Goal: Task Accomplishment & Management: Manage account settings

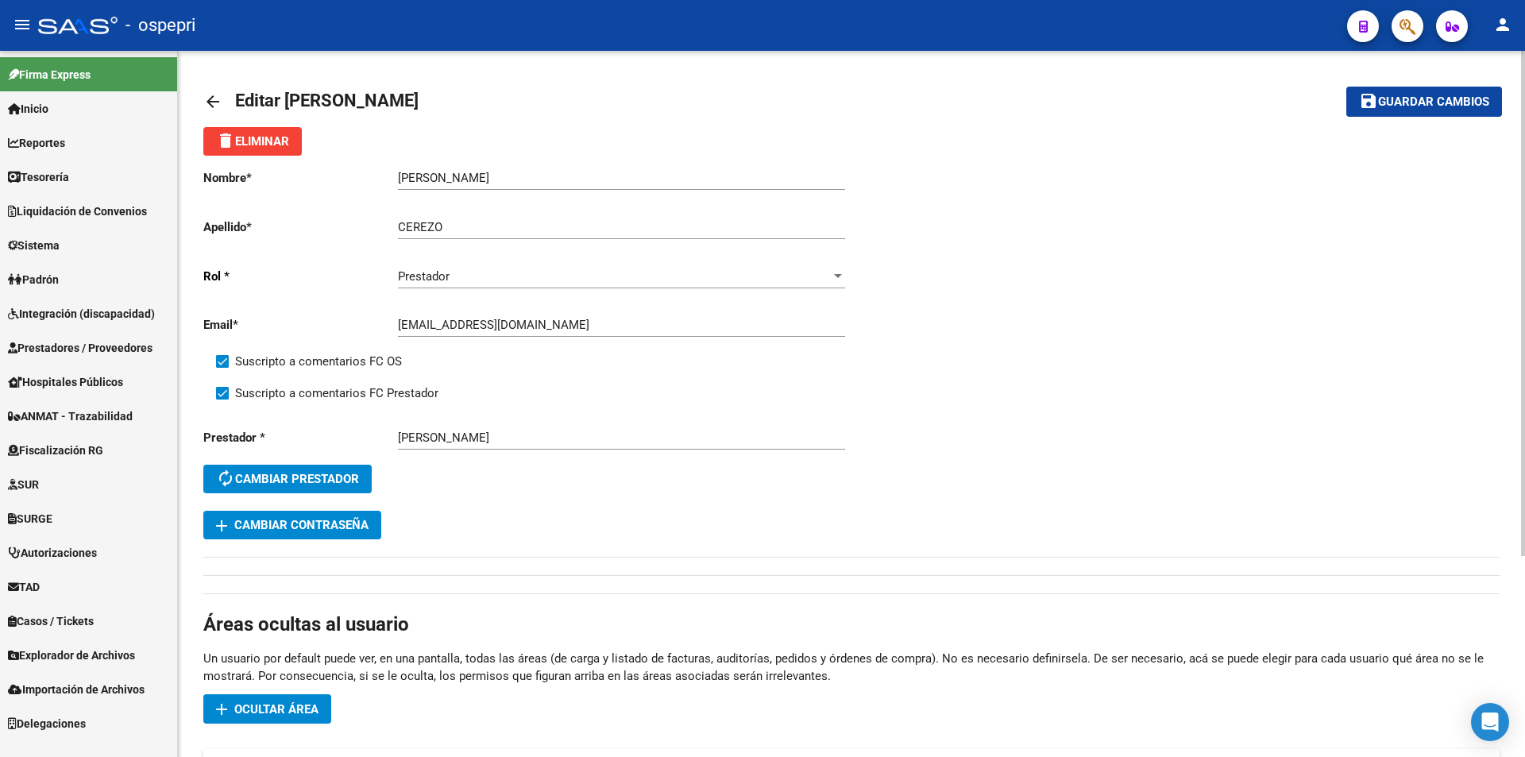
click at [1162, 96] on mat-toolbar-row "arrow_back Editar SANDRA MABEL" at bounding box center [708, 101] width 1011 height 51
click at [60, 248] on span "Sistema" at bounding box center [34, 245] width 52 height 17
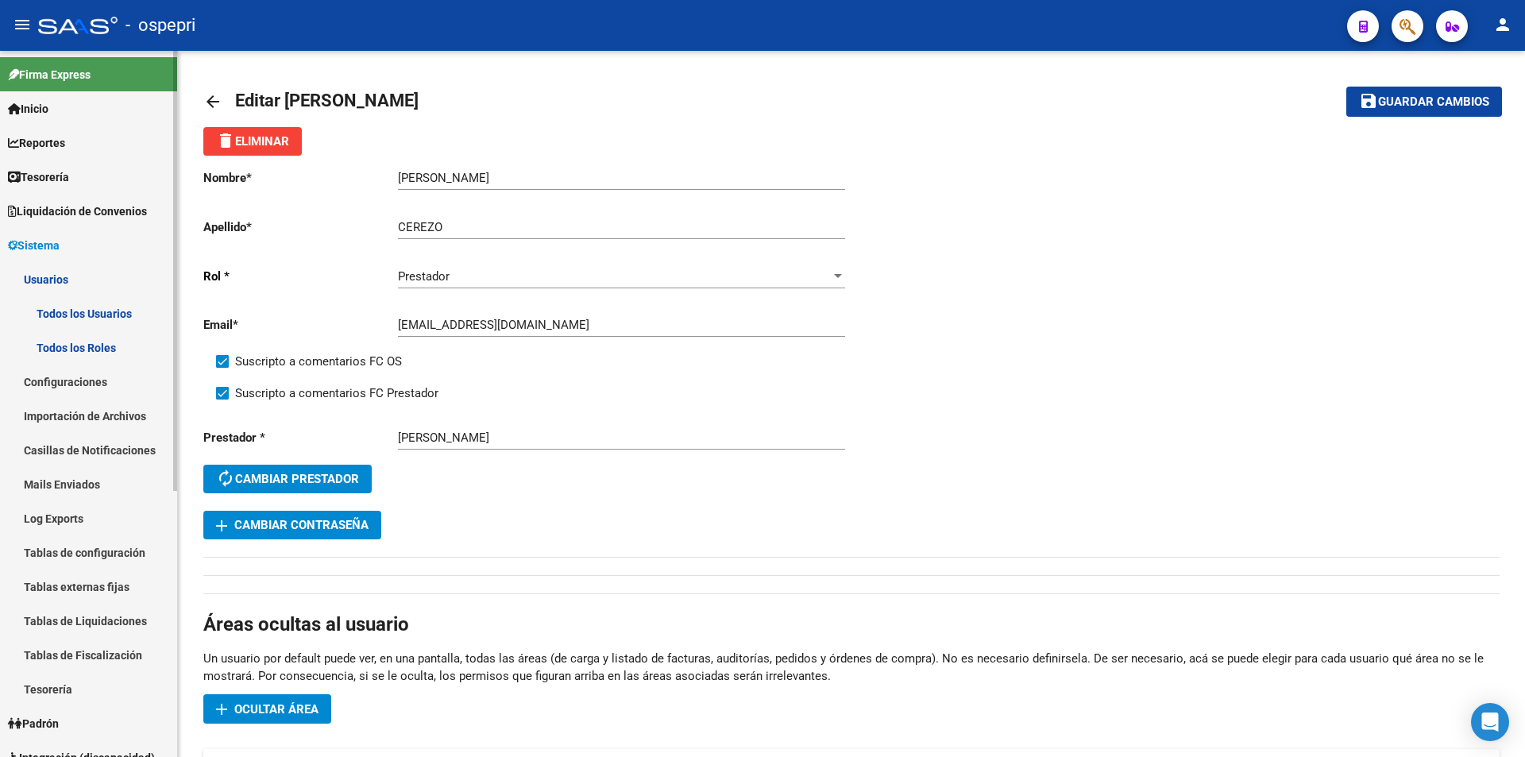
click at [69, 315] on link "Todos los Usuarios" at bounding box center [88, 313] width 177 height 34
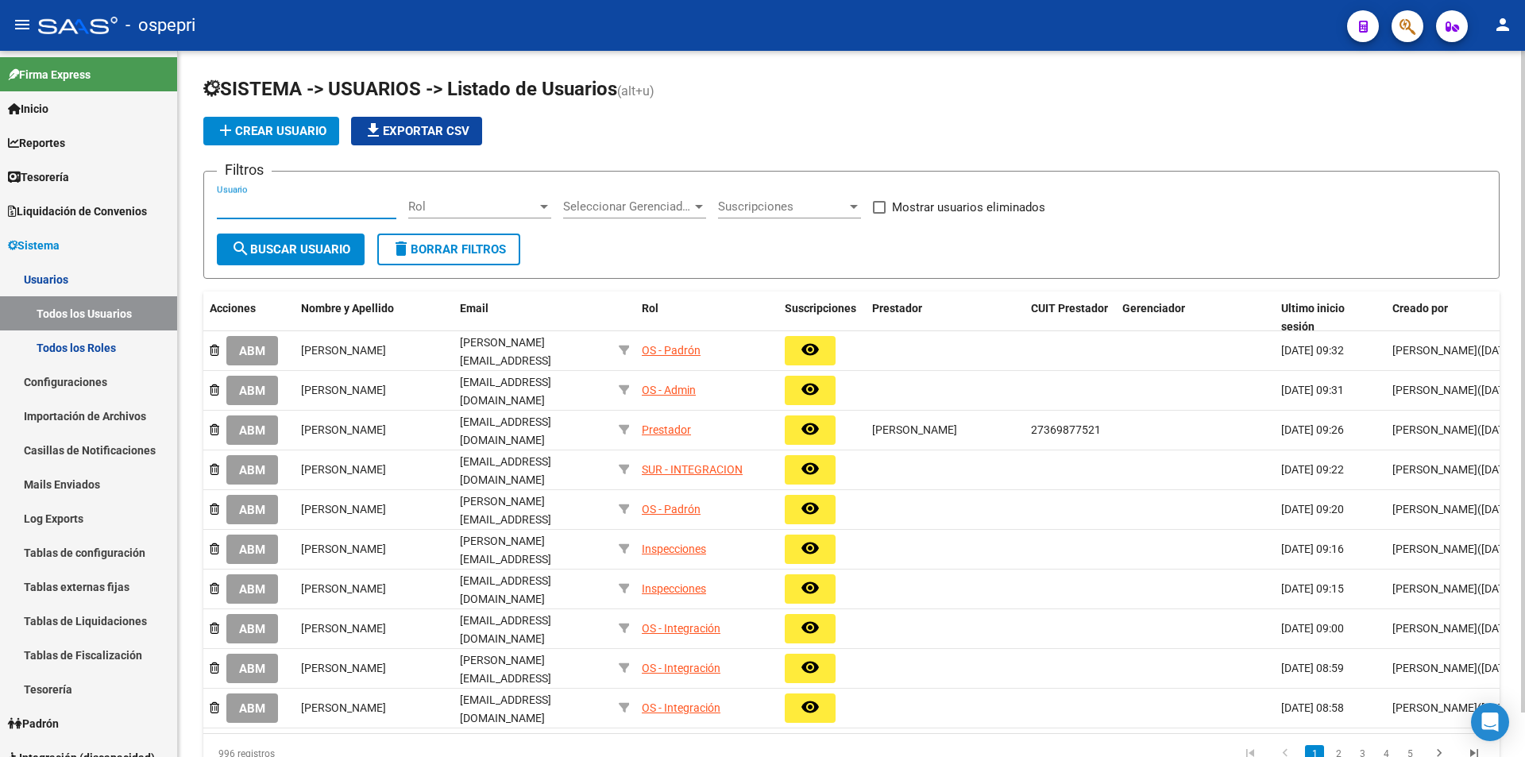
paste input "[EMAIL_ADDRESS][DOMAIN_NAME]"
type input "[EMAIL_ADDRESS][DOMAIN_NAME]"
click at [313, 256] on span "search Buscar Usuario" at bounding box center [290, 249] width 119 height 14
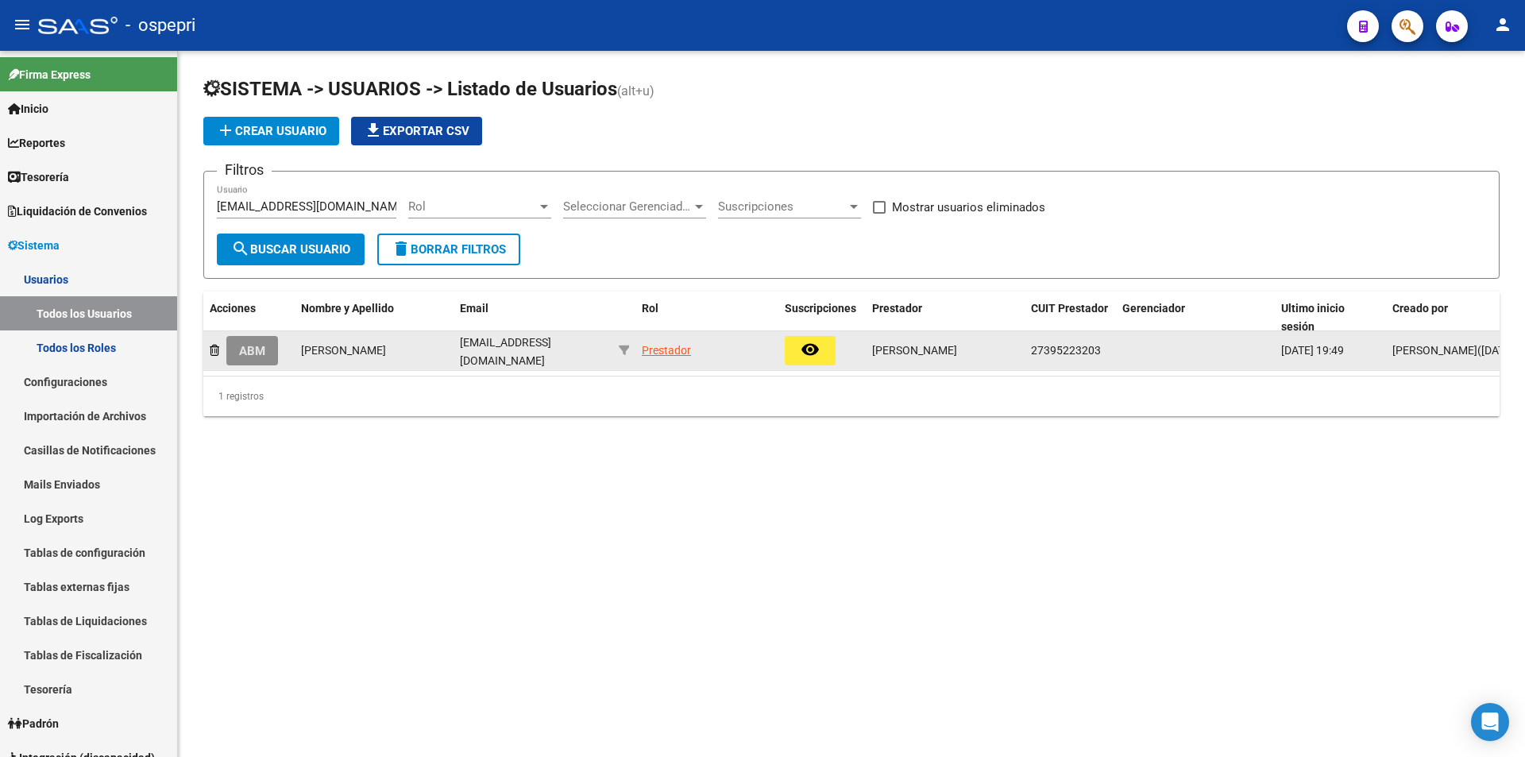
click at [236, 346] on button "ABM" at bounding box center [252, 350] width 52 height 29
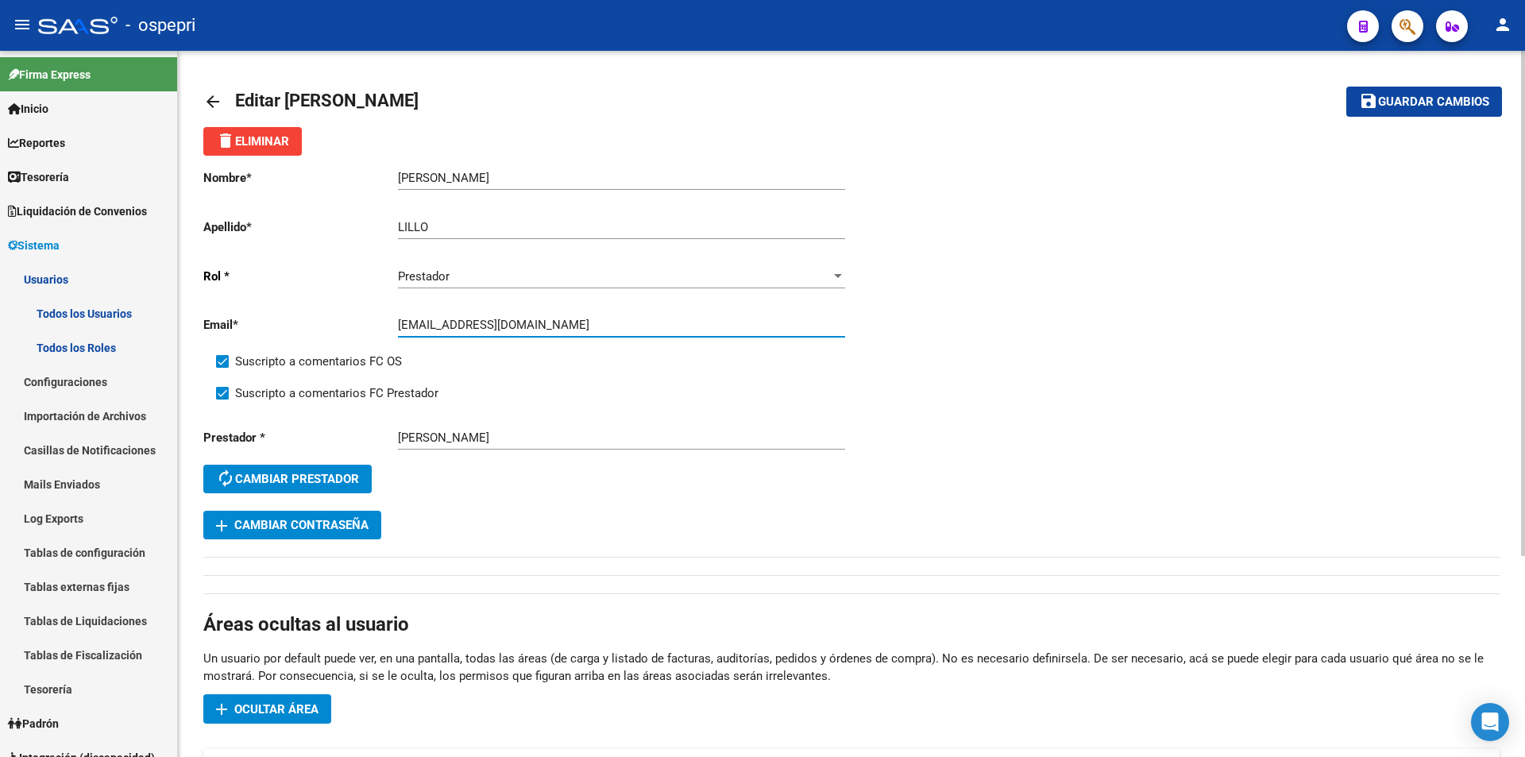
click at [562, 321] on input "[EMAIL_ADDRESS][DOMAIN_NAME]" at bounding box center [621, 325] width 447 height 14
click at [342, 519] on span "add Cambiar Contraseña" at bounding box center [292, 525] width 153 height 14
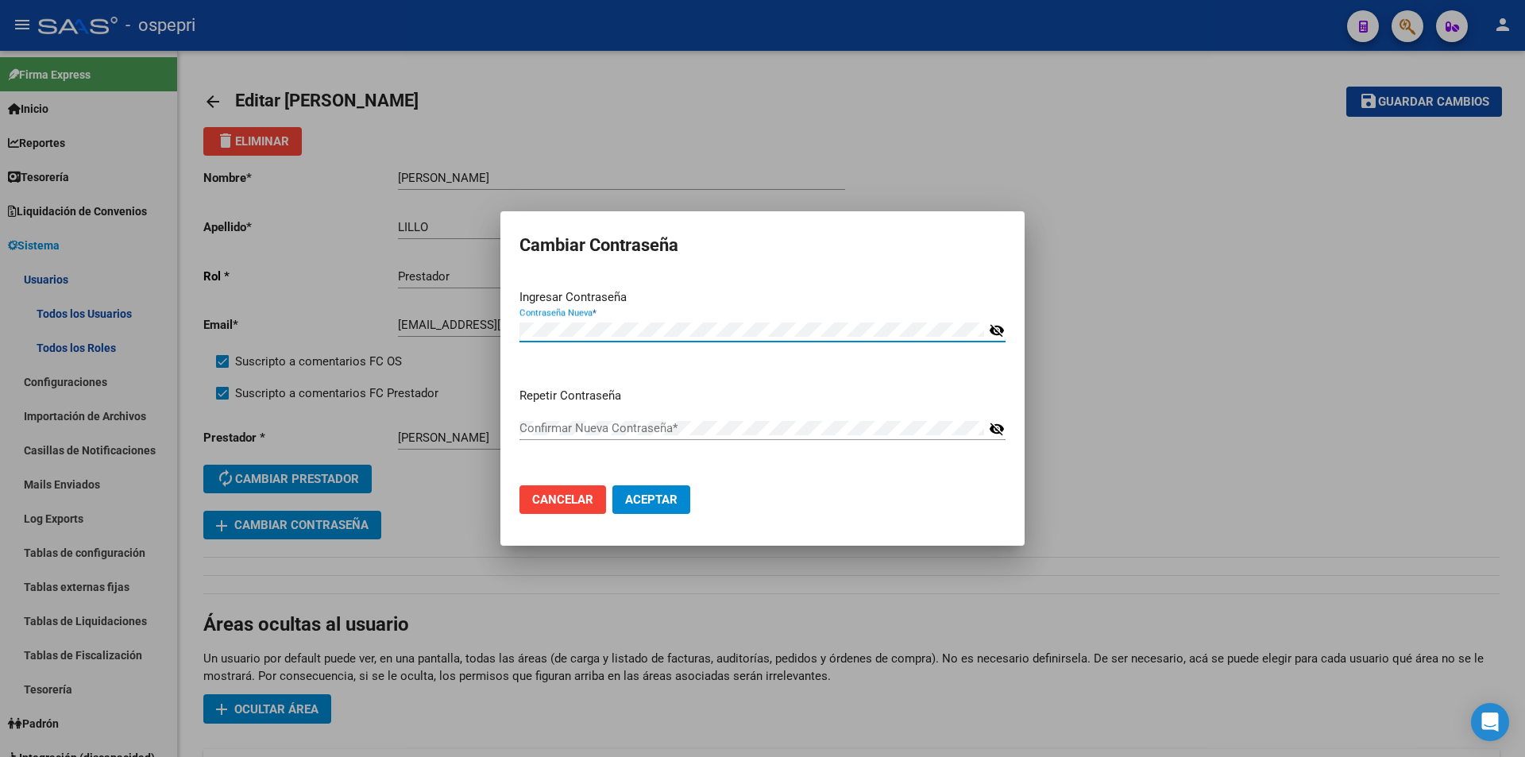
click at [650, 497] on span "Aceptar" at bounding box center [651, 500] width 52 height 14
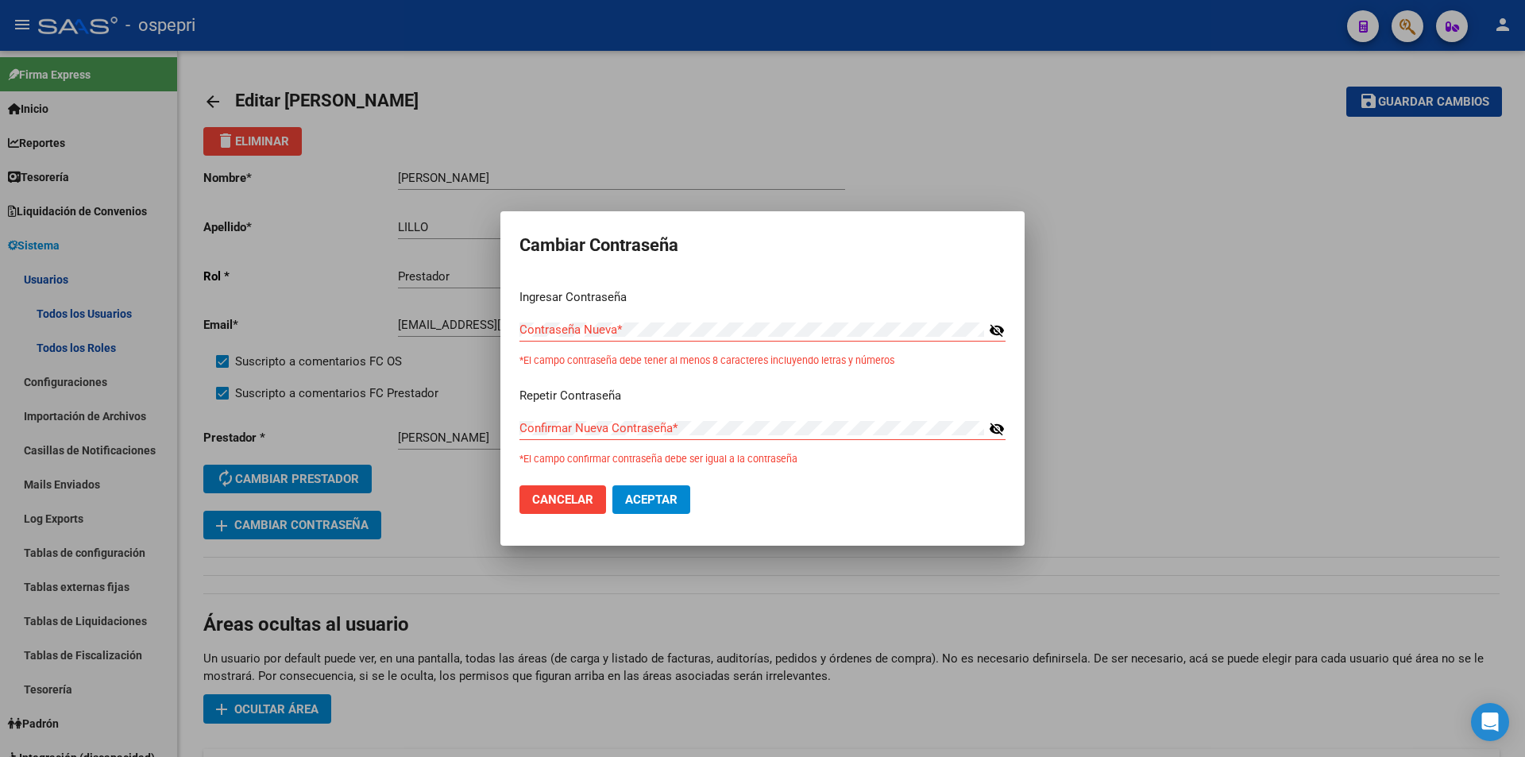
click at [890, 139] on div at bounding box center [762, 378] width 1525 height 757
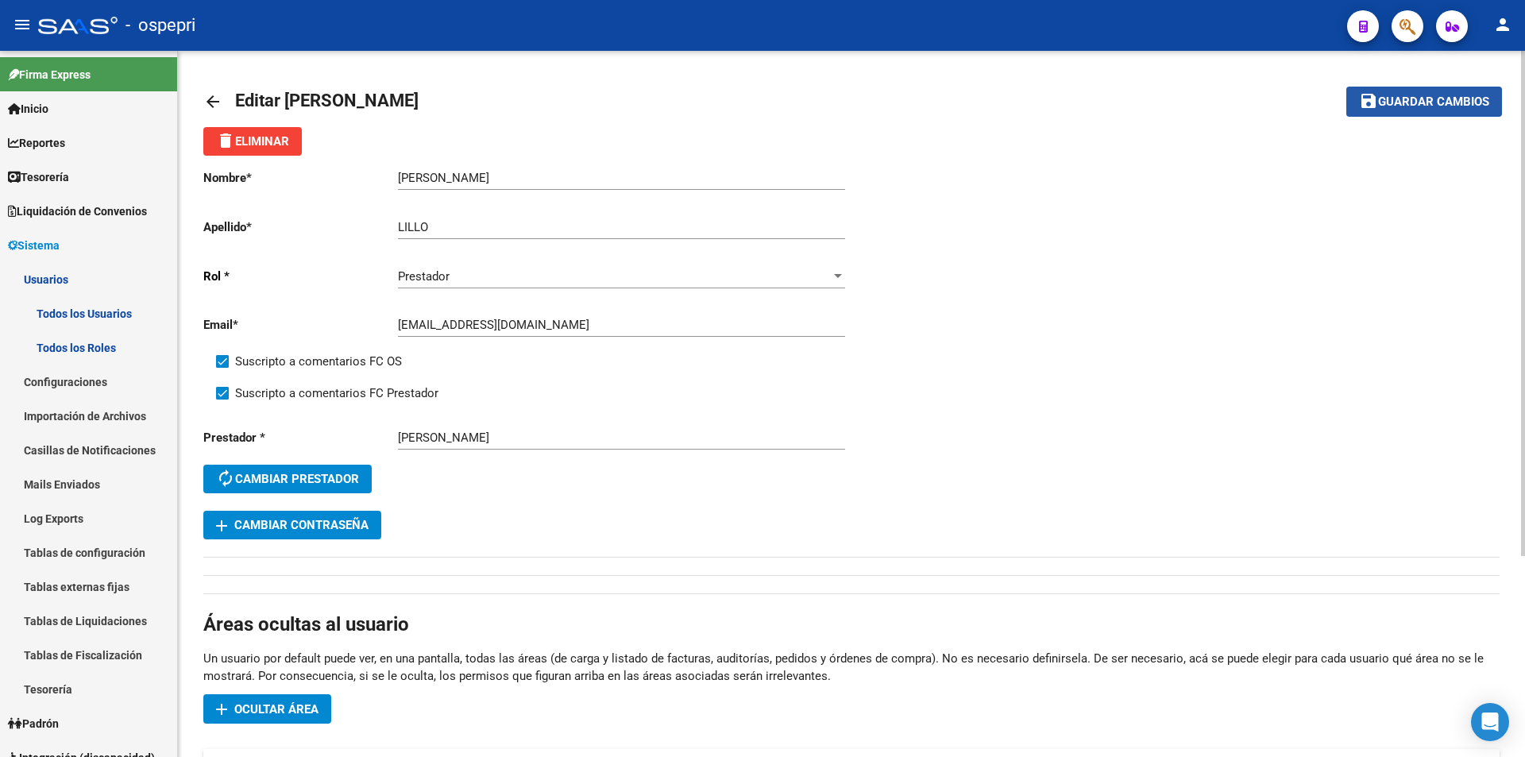
click at [1418, 114] on button "save Guardar cambios" at bounding box center [1425, 101] width 156 height 29
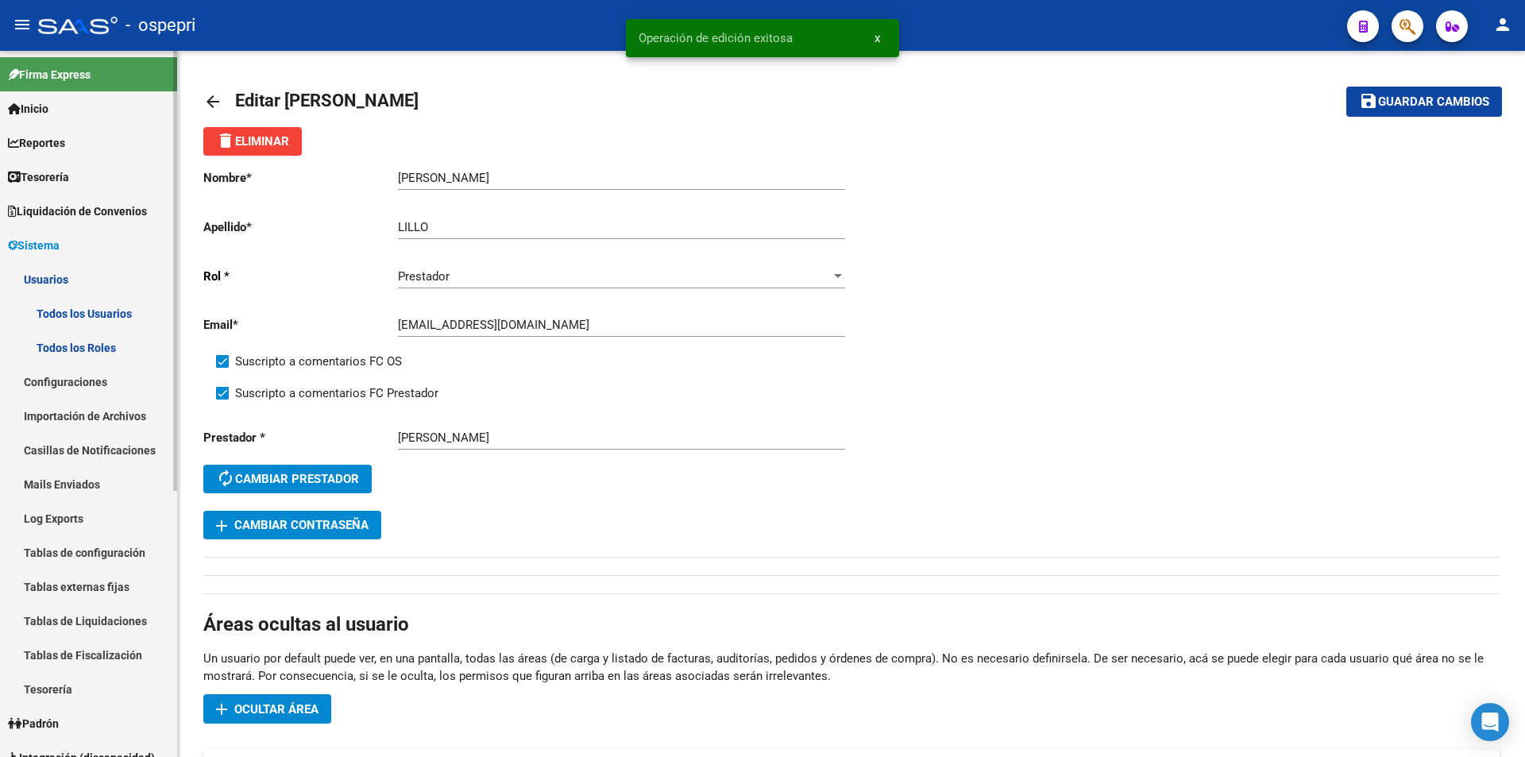
click at [87, 311] on link "Todos los Usuarios" at bounding box center [88, 313] width 177 height 34
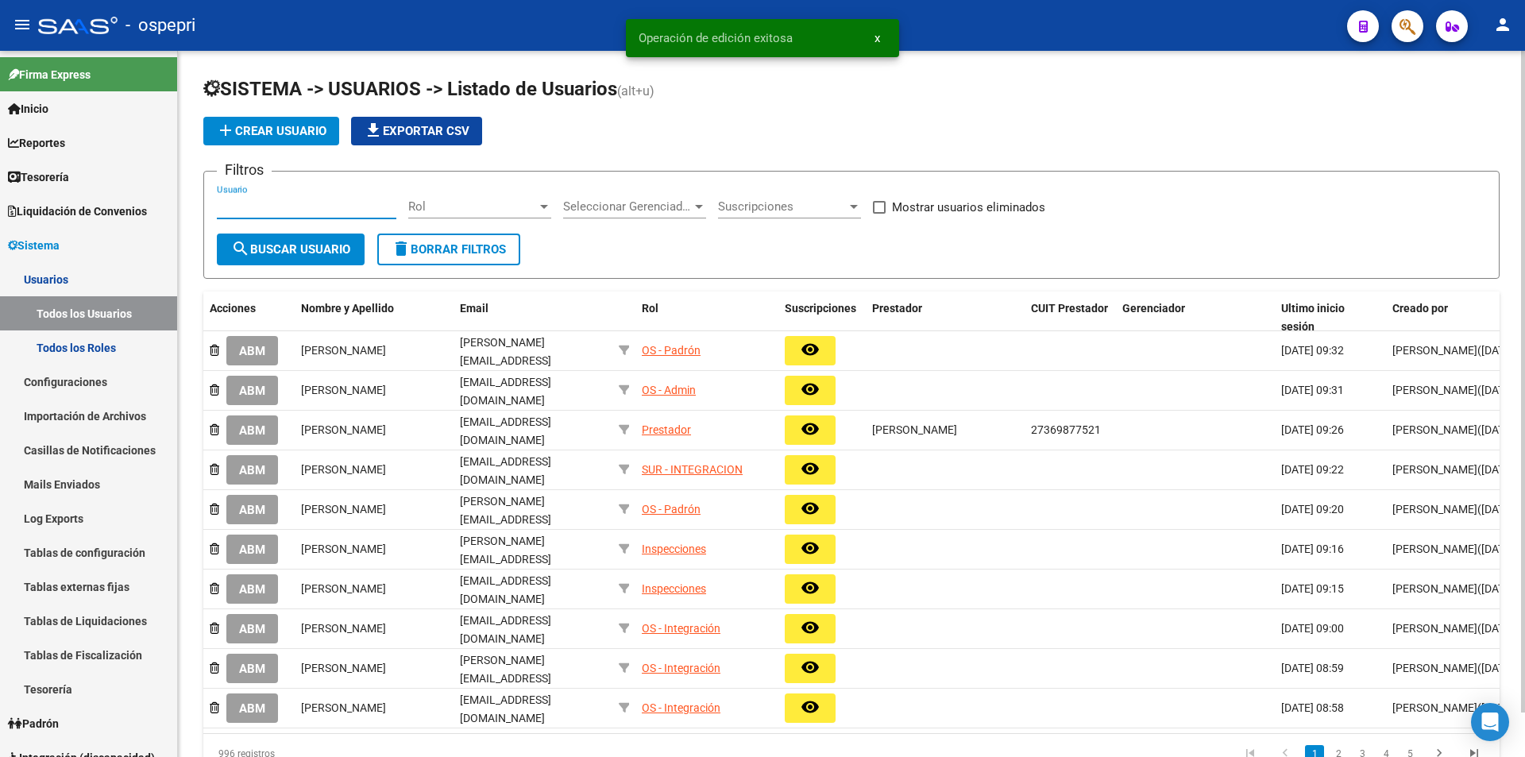
paste input "[EMAIL_ADDRESS][DOMAIN_NAME]"
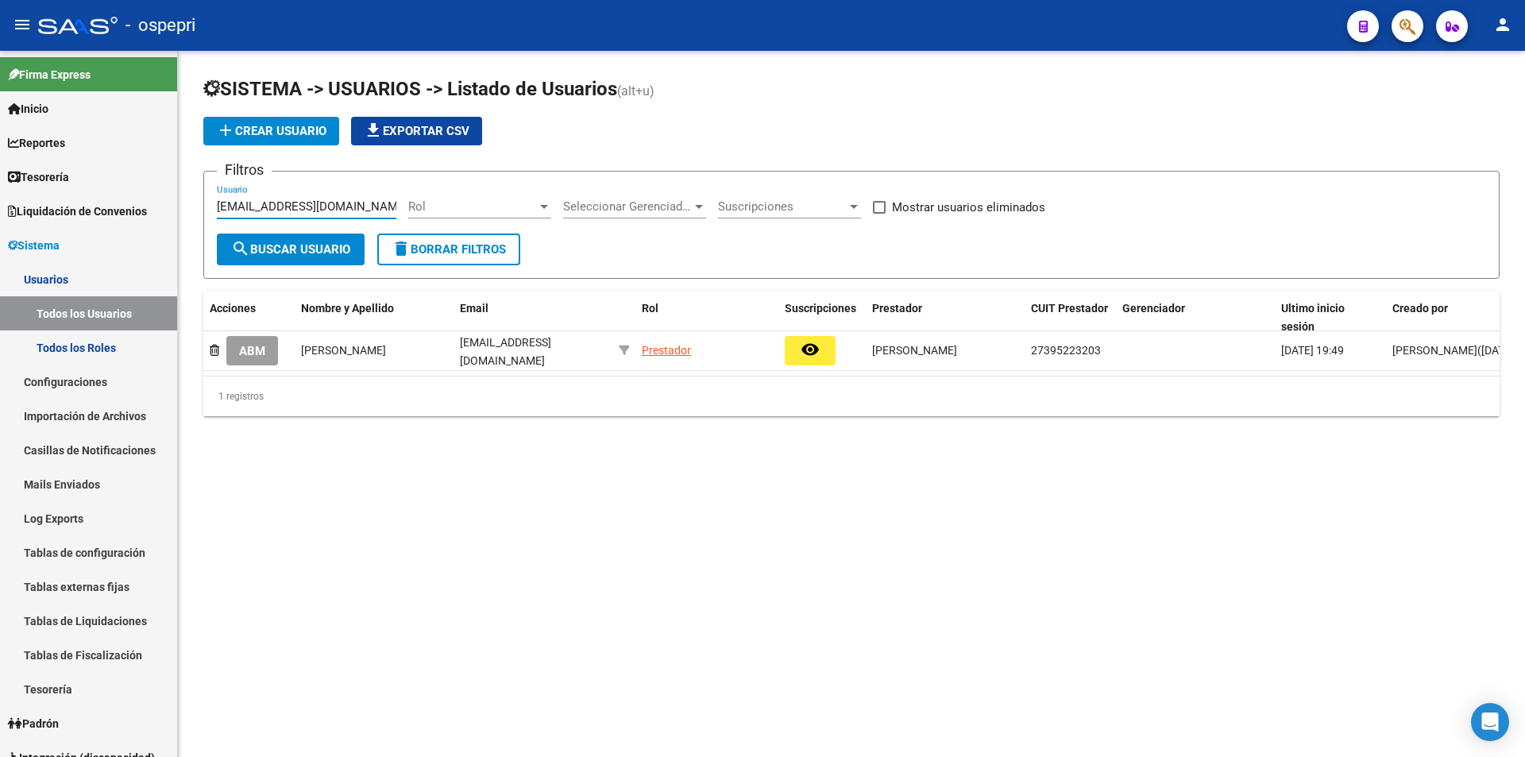
type input "[EMAIL_ADDRESS][DOMAIN_NAME]"
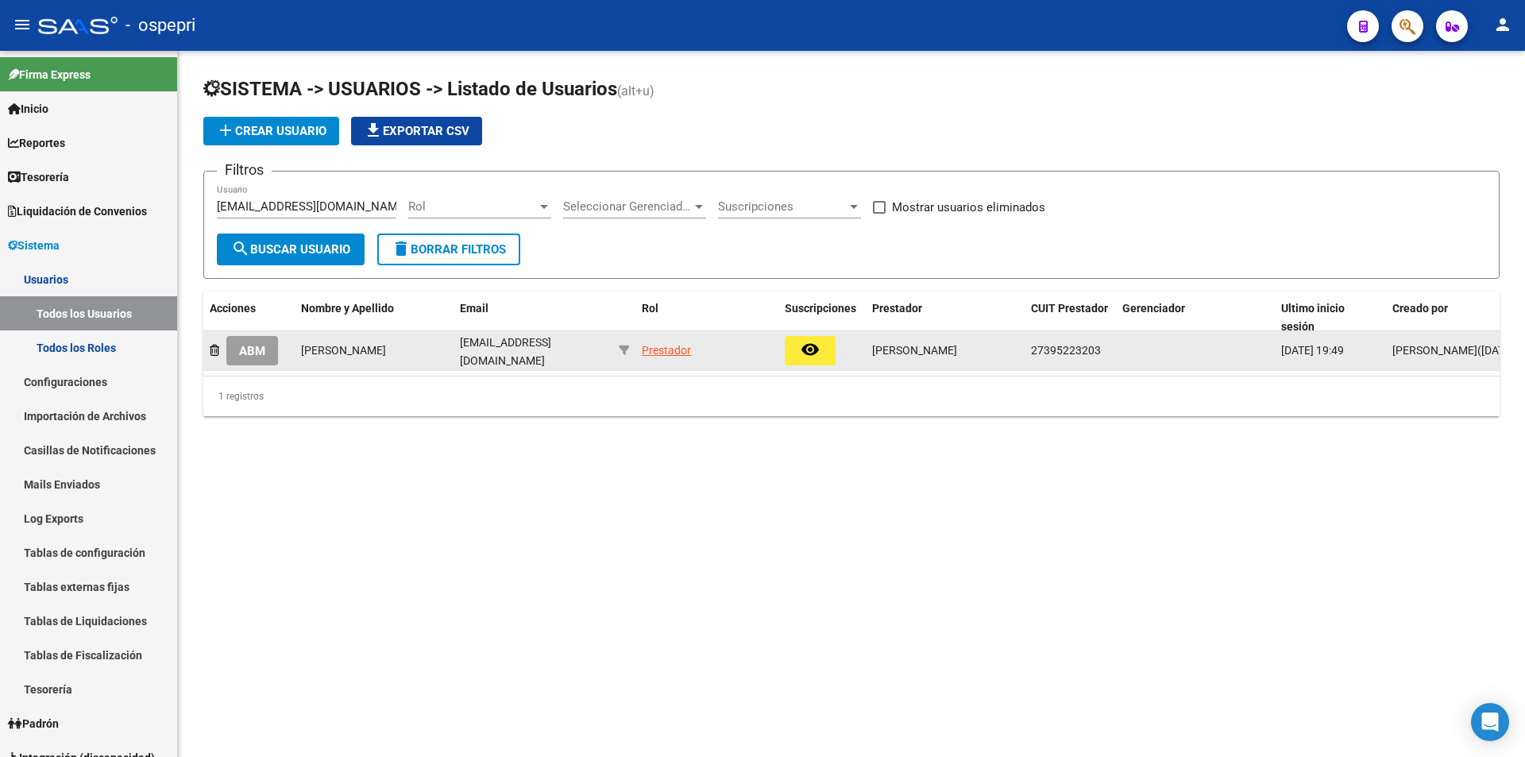
click at [1080, 356] on div "27395223203" at bounding box center [1070, 351] width 79 height 18
click at [1062, 346] on span "27395223203" at bounding box center [1066, 350] width 70 height 13
click at [284, 364] on datatable-body-cell "ABM" at bounding box center [248, 350] width 91 height 39
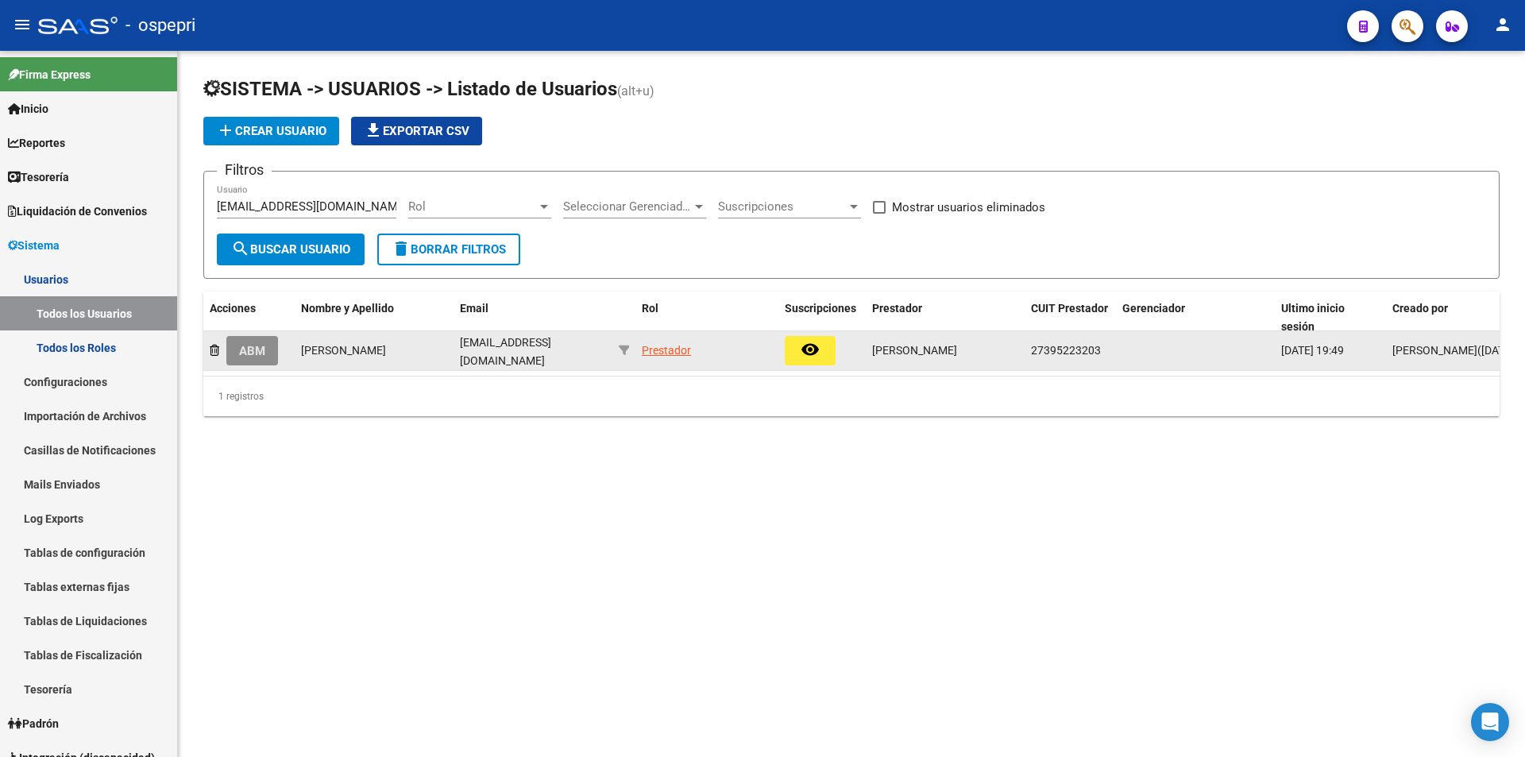
click at [264, 347] on span "ABM" at bounding box center [252, 351] width 26 height 14
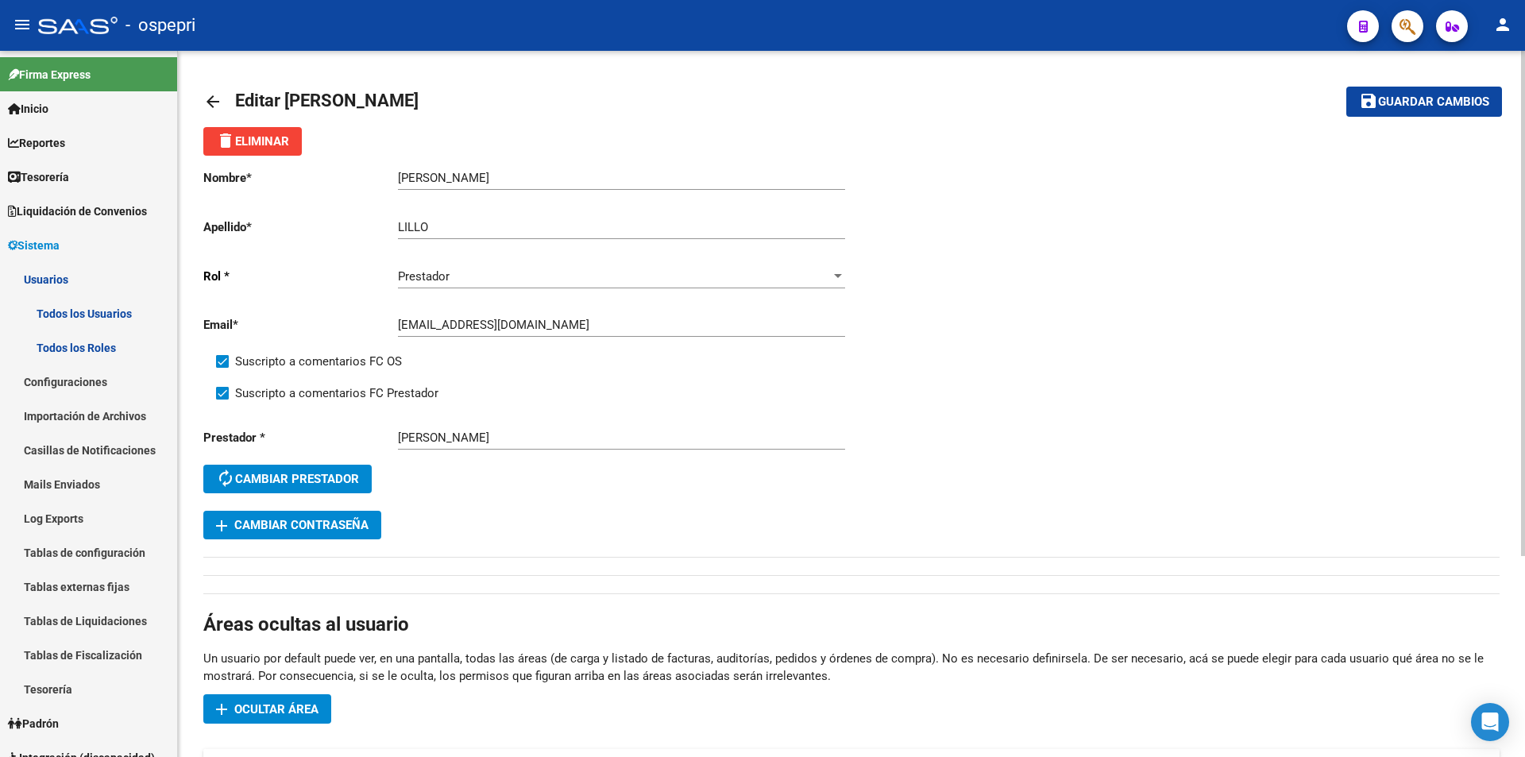
click at [359, 529] on span "add Cambiar Contraseña" at bounding box center [292, 525] width 153 height 14
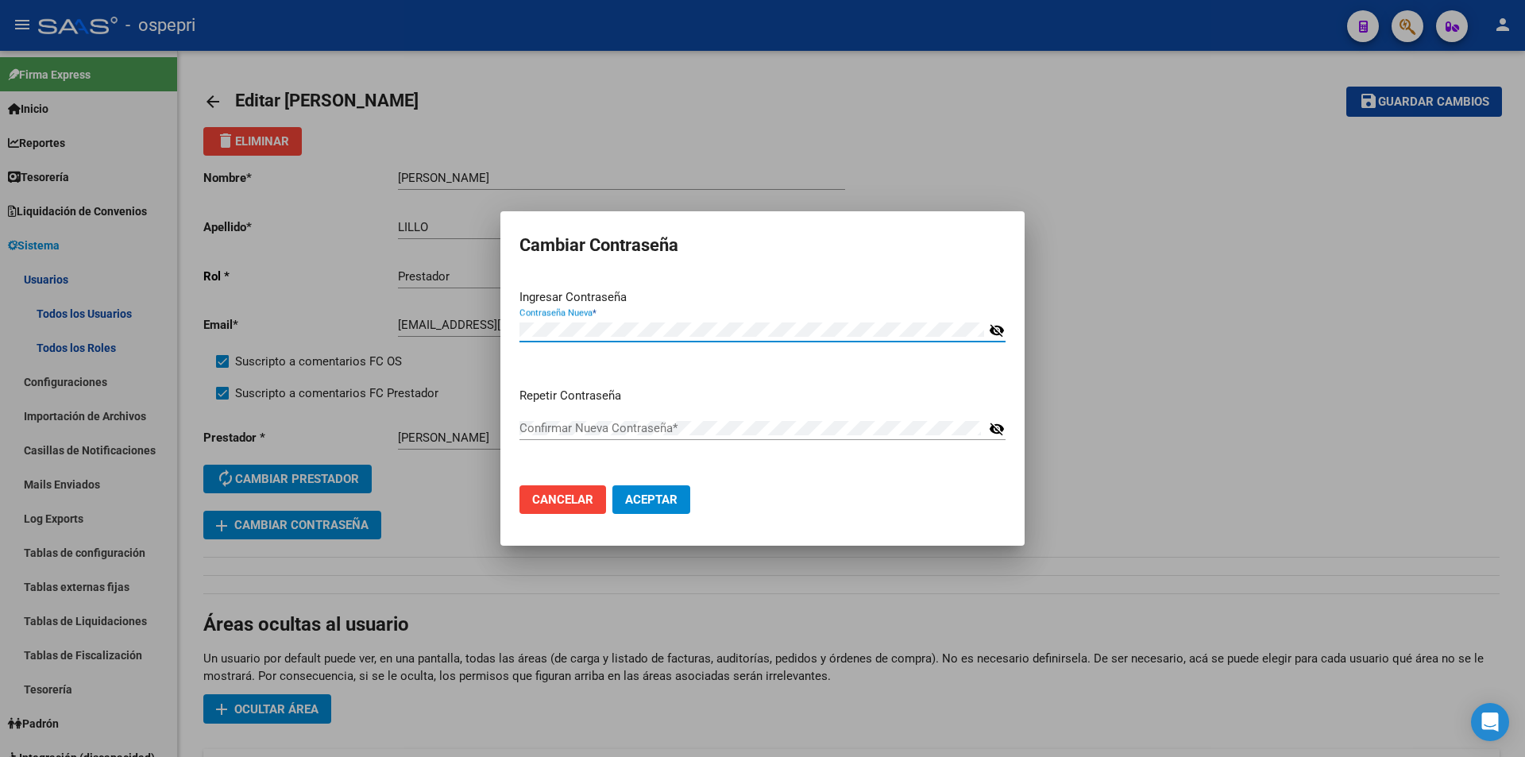
click at [1002, 329] on mat-icon "visibility_off" at bounding box center [997, 330] width 16 height 19
click at [571, 435] on div "Confirmar Nueva Contraseña *" at bounding box center [752, 428] width 465 height 24
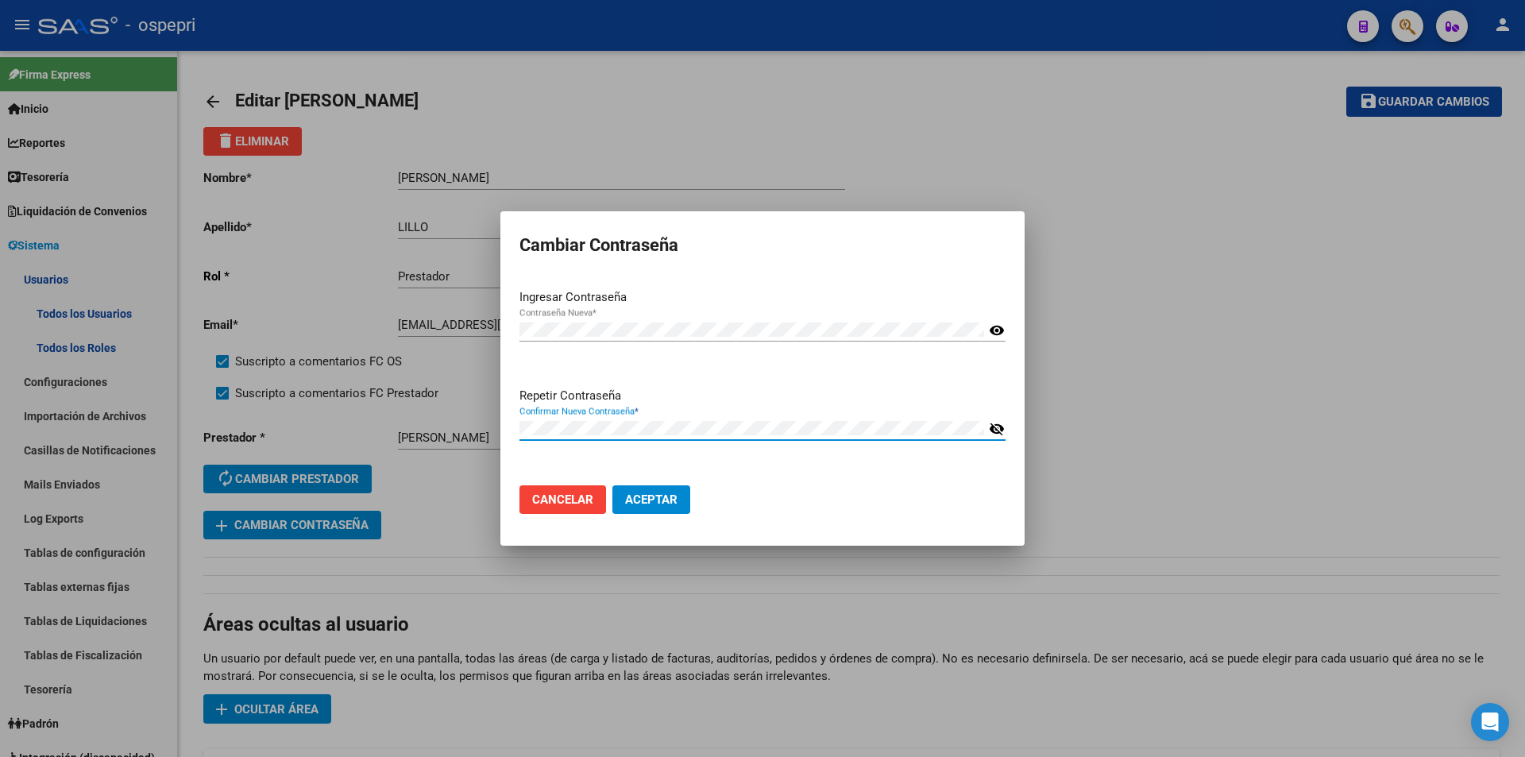
click at [556, 533] on mat-dialog-container "Cambiar Contraseña Ingresar Contraseña Contraseña Nueva * visibility Repetir Co…" at bounding box center [763, 378] width 524 height 335
click at [647, 510] on button "Aceptar" at bounding box center [652, 499] width 78 height 29
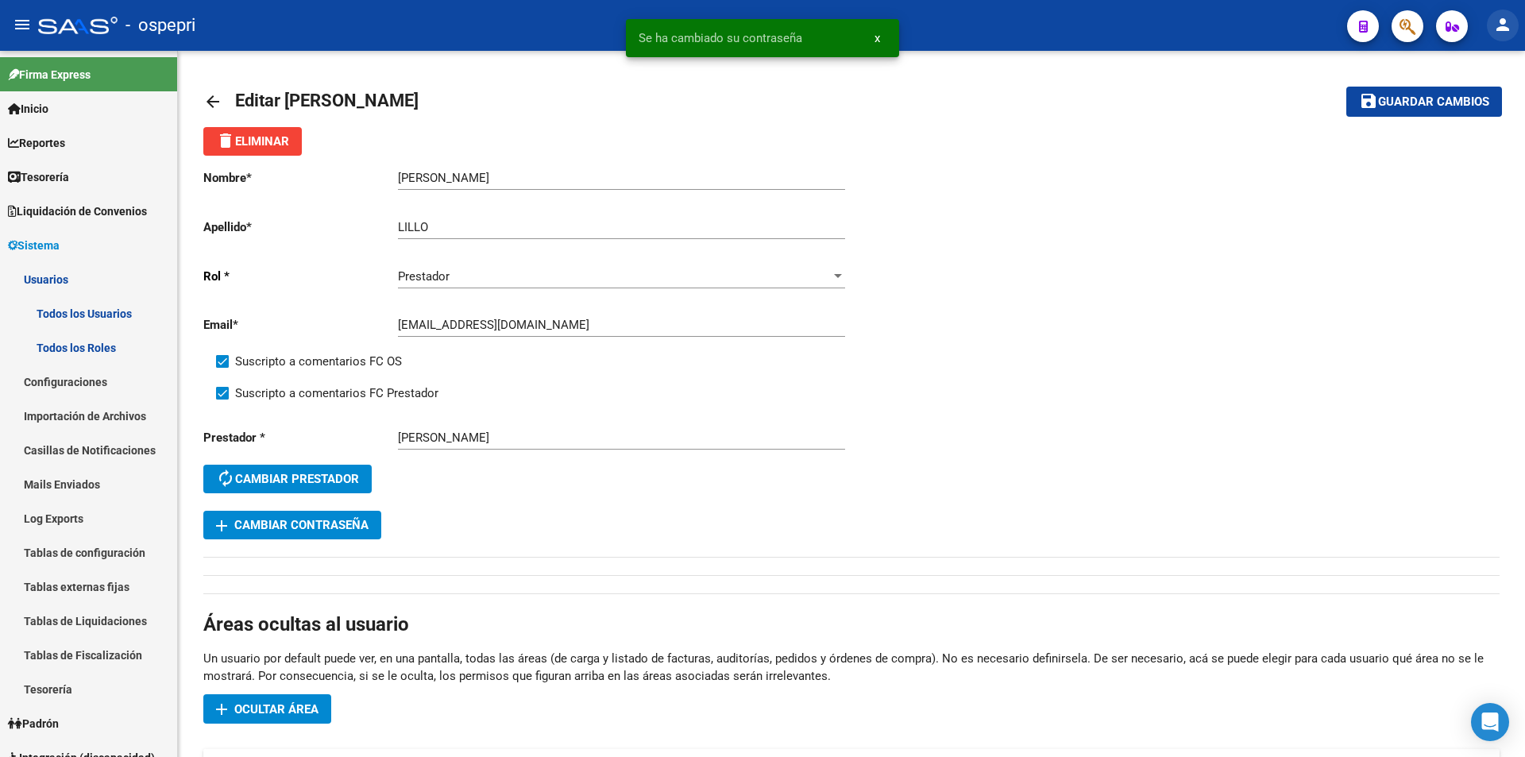
click at [1511, 18] on mat-icon "person" at bounding box center [1503, 24] width 19 height 19
click at [1455, 114] on button "exit_to_app Salir" at bounding box center [1470, 105] width 97 height 38
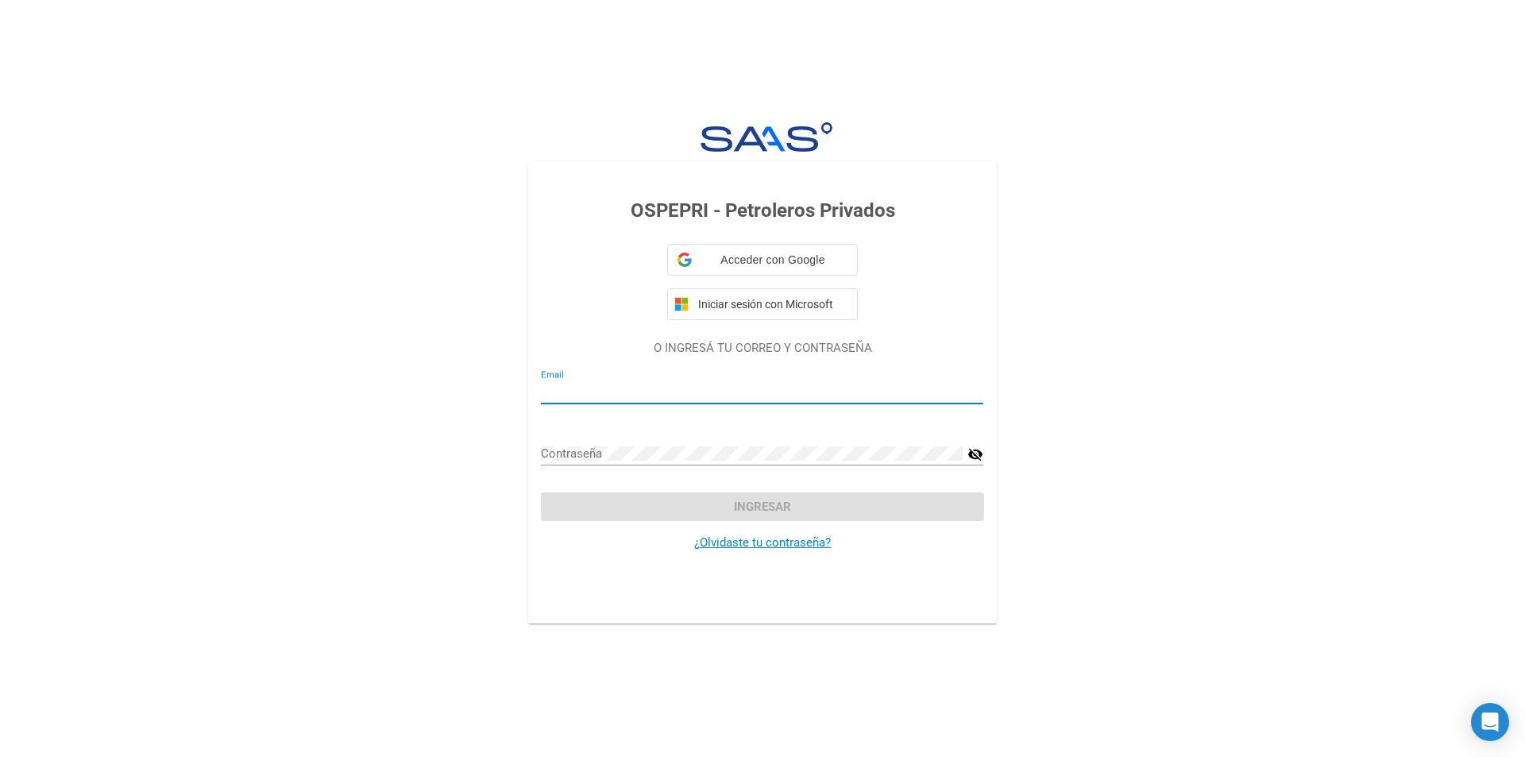
type input "[EMAIL_ADDRESS][PERSON_NAME][DOMAIN_NAME]"
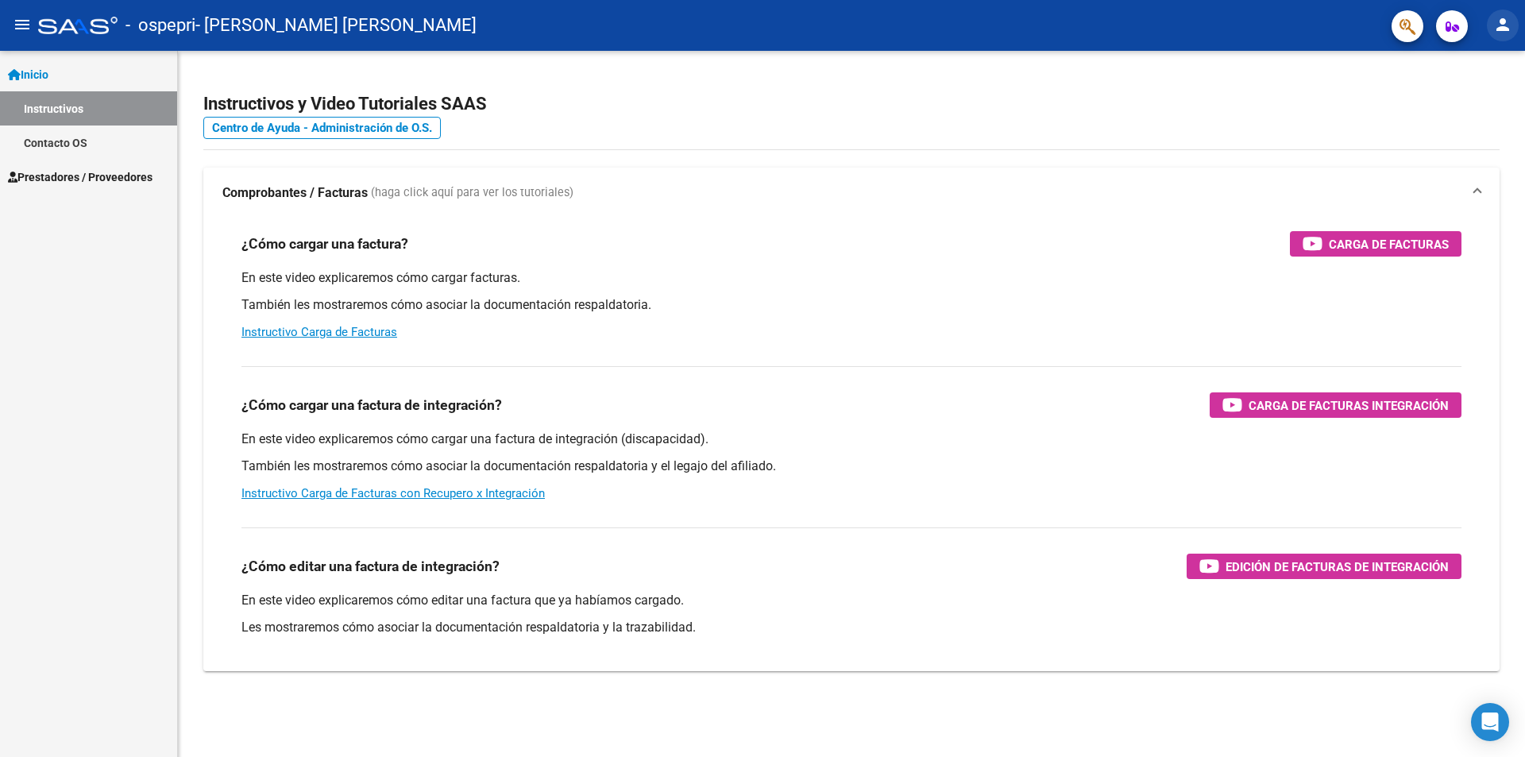
click at [1496, 36] on button "person" at bounding box center [1503, 26] width 32 height 32
click at [1479, 99] on button "exit_to_app Salir" at bounding box center [1470, 105] width 97 height 38
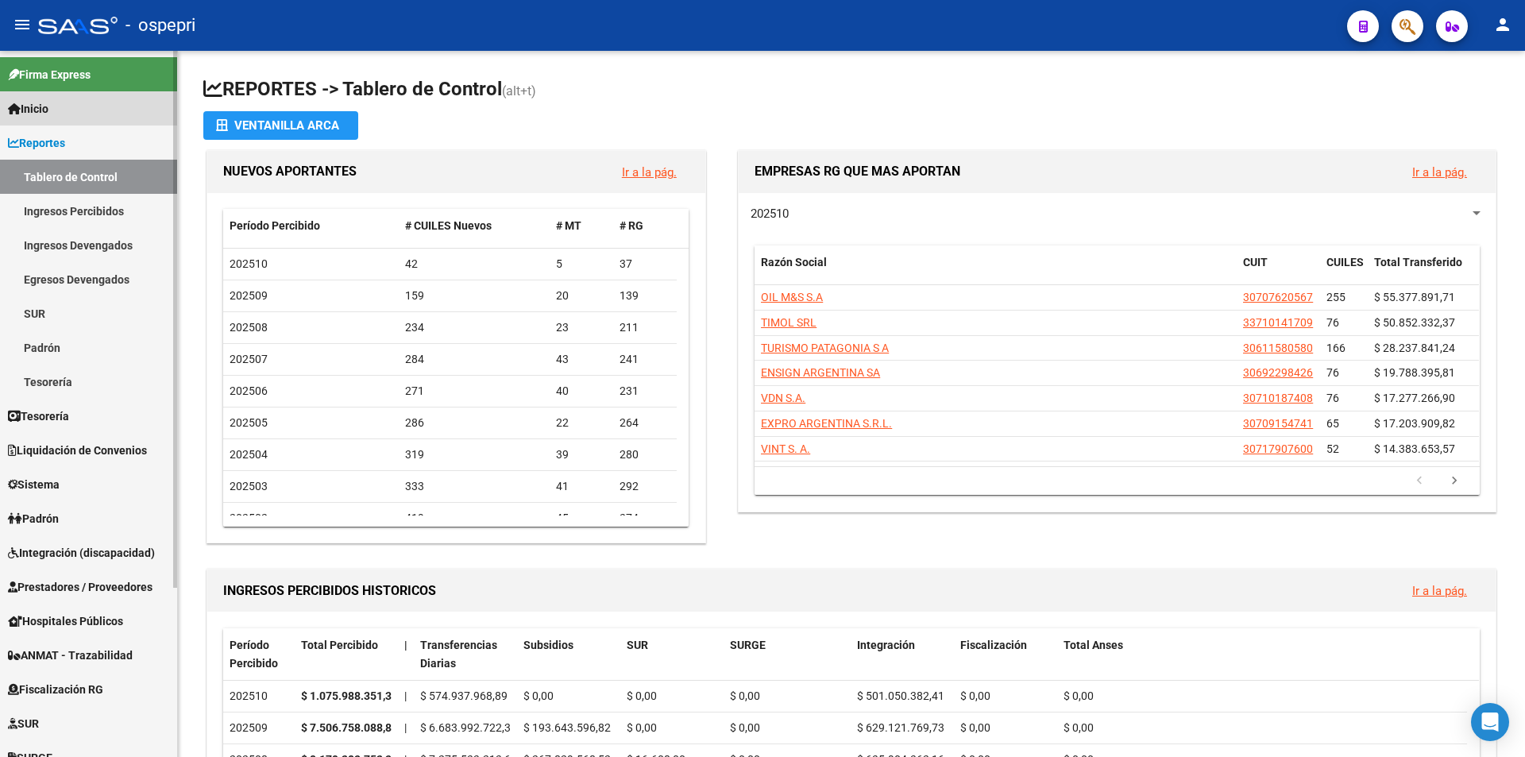
click at [59, 109] on link "Inicio" at bounding box center [88, 108] width 177 height 34
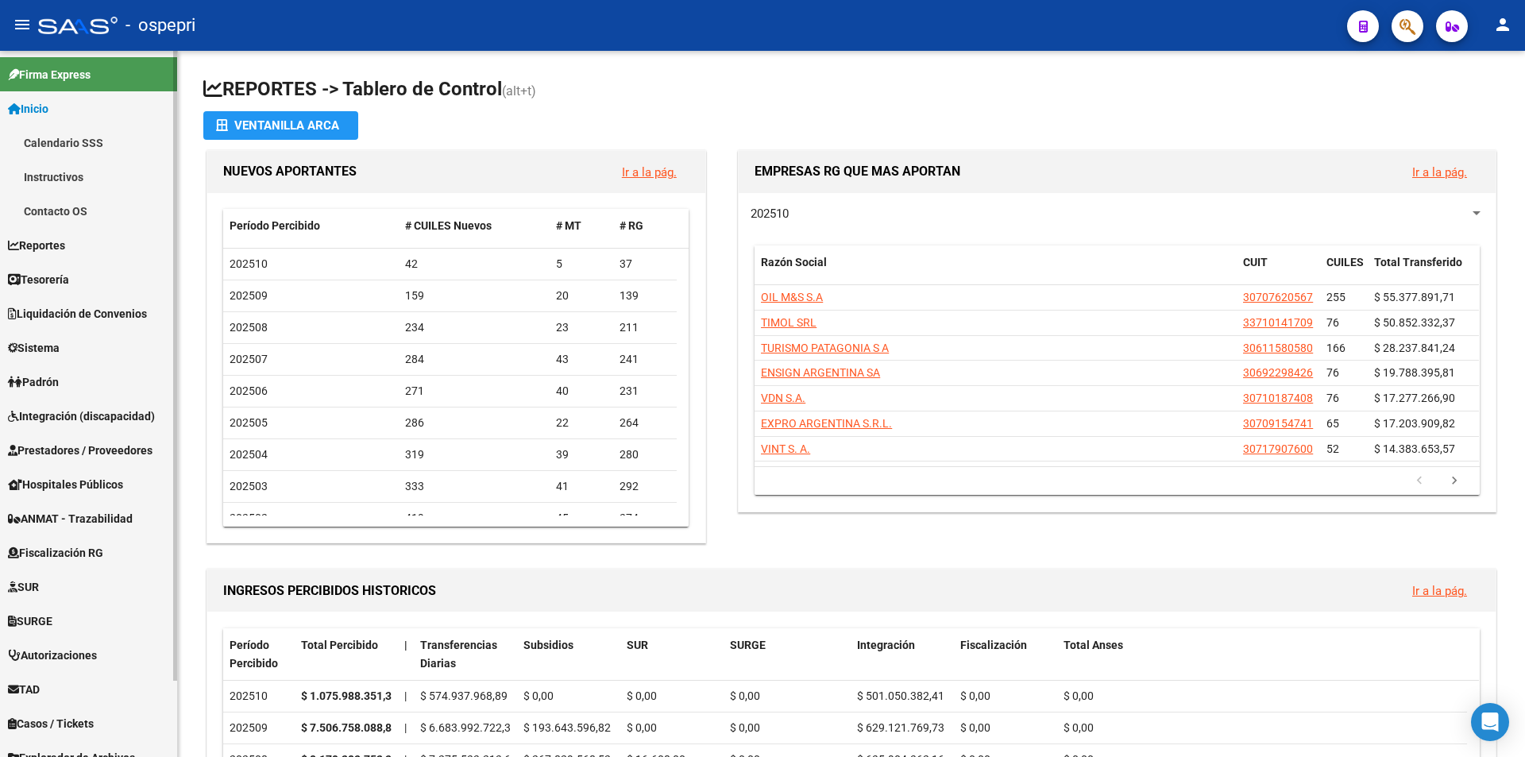
click at [91, 346] on link "Sistema" at bounding box center [88, 348] width 177 height 34
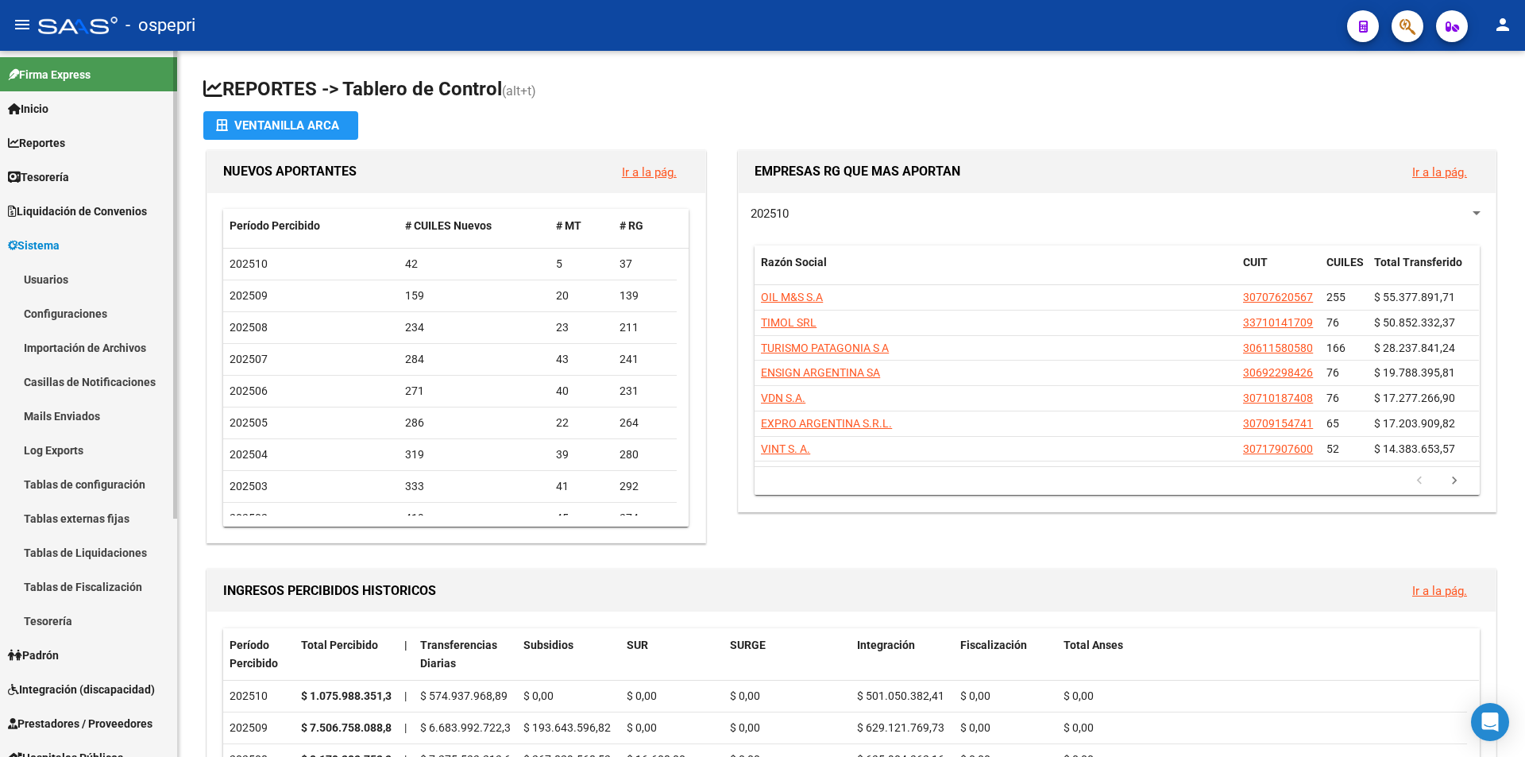
click at [83, 278] on link "Usuarios" at bounding box center [88, 279] width 177 height 34
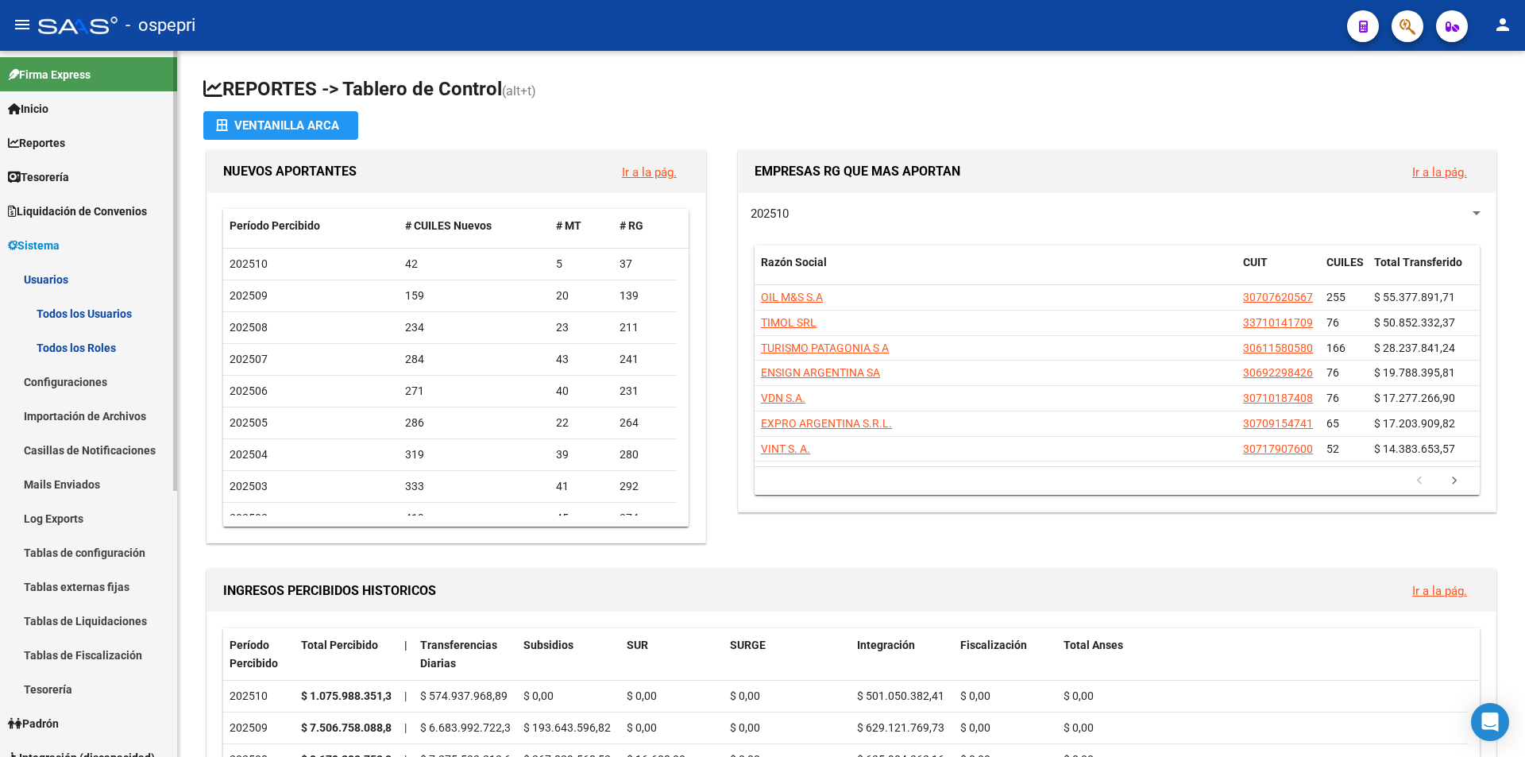
click at [83, 318] on link "Todos los Usuarios" at bounding box center [88, 313] width 177 height 34
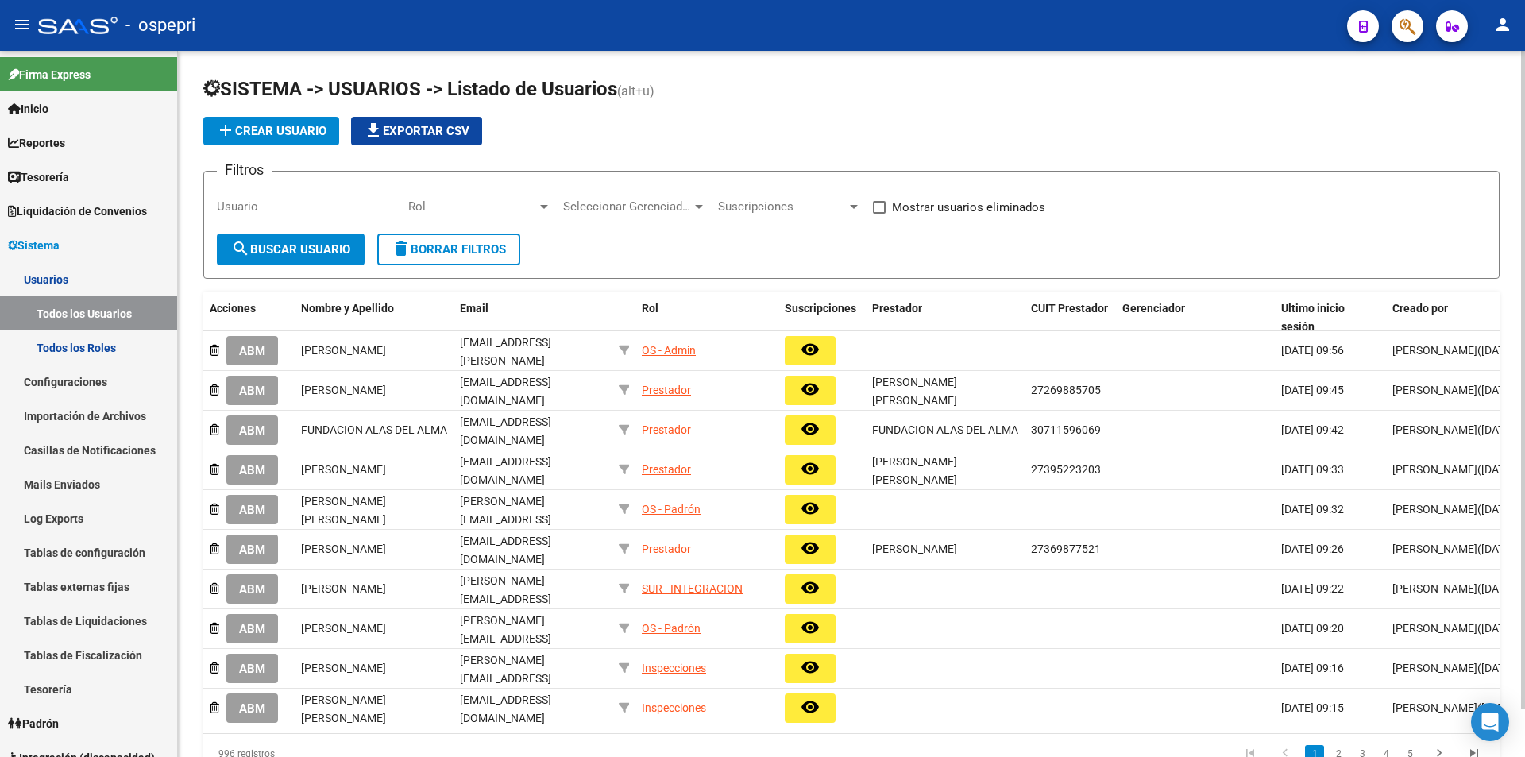
drag, startPoint x: 296, startPoint y: 214, endPoint x: 273, endPoint y: 203, distance: 25.6
click at [273, 203] on input "Usuario" at bounding box center [307, 206] width 180 height 14
paste input "[EMAIL_ADDRESS][DOMAIN_NAME]"
type input "[EMAIL_ADDRESS][DOMAIN_NAME]"
click at [304, 242] on span "search Buscar Usuario" at bounding box center [290, 249] width 119 height 14
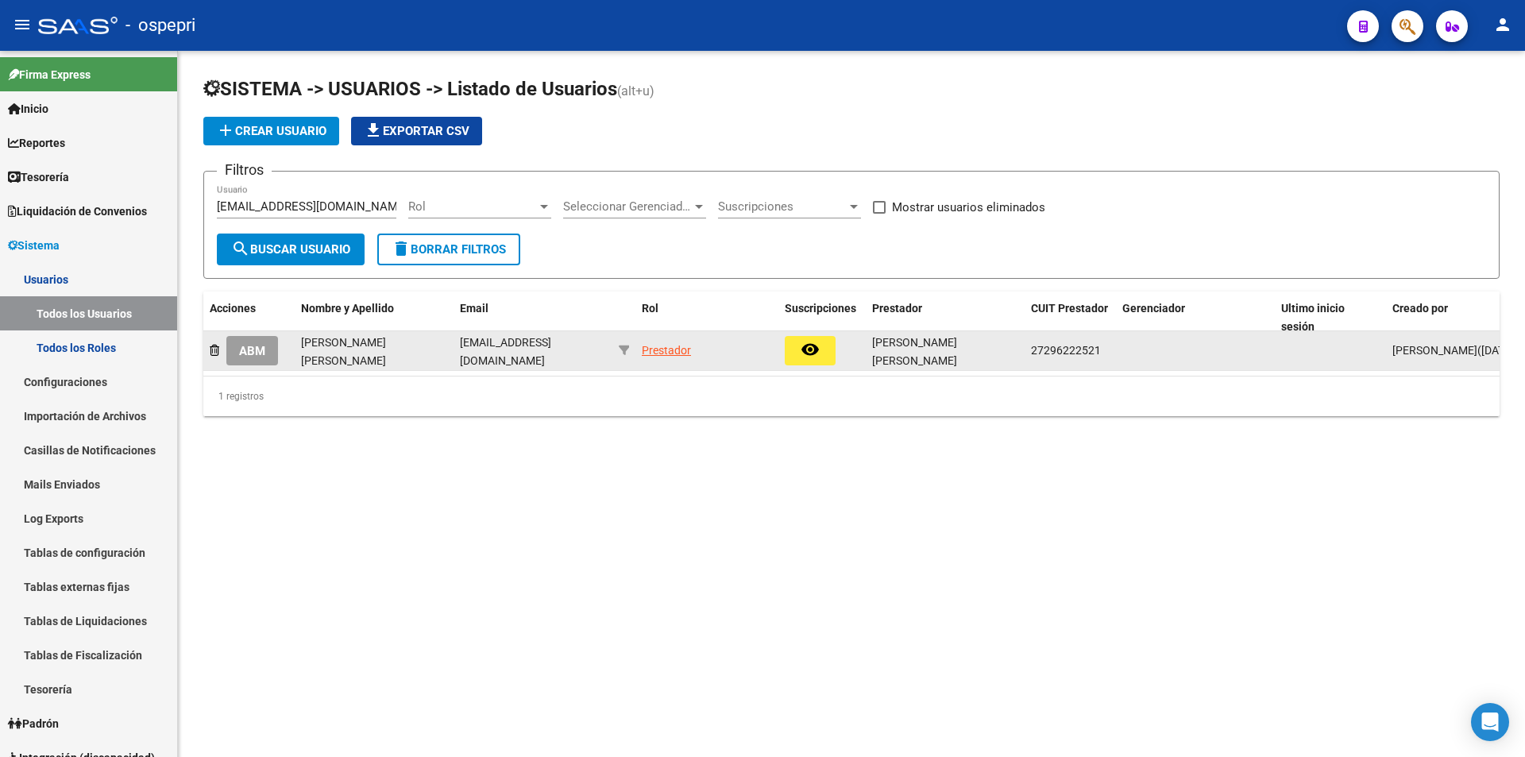
click at [255, 346] on span "ABM" at bounding box center [252, 351] width 26 height 14
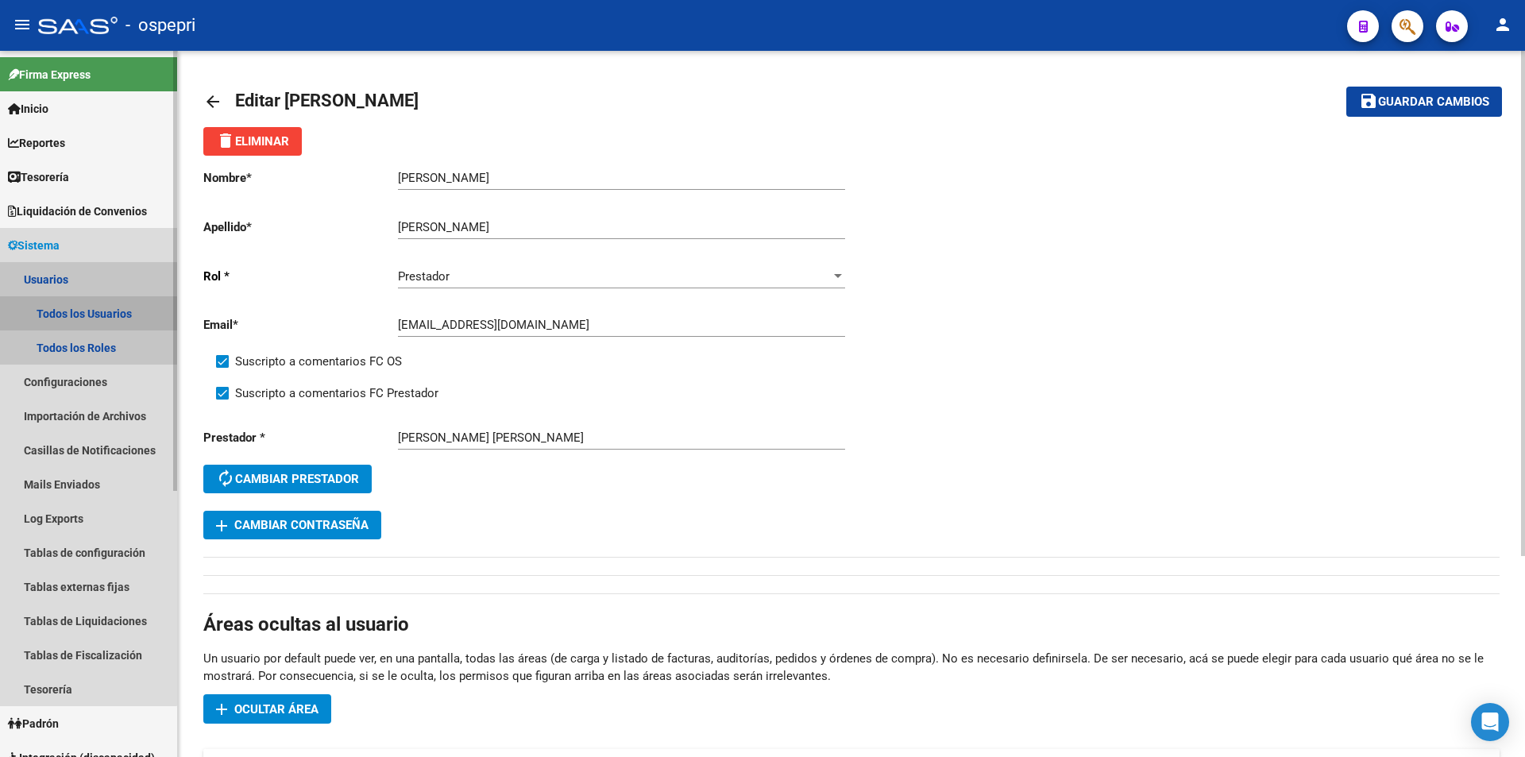
click at [67, 315] on link "Todos los Usuarios" at bounding box center [88, 313] width 177 height 34
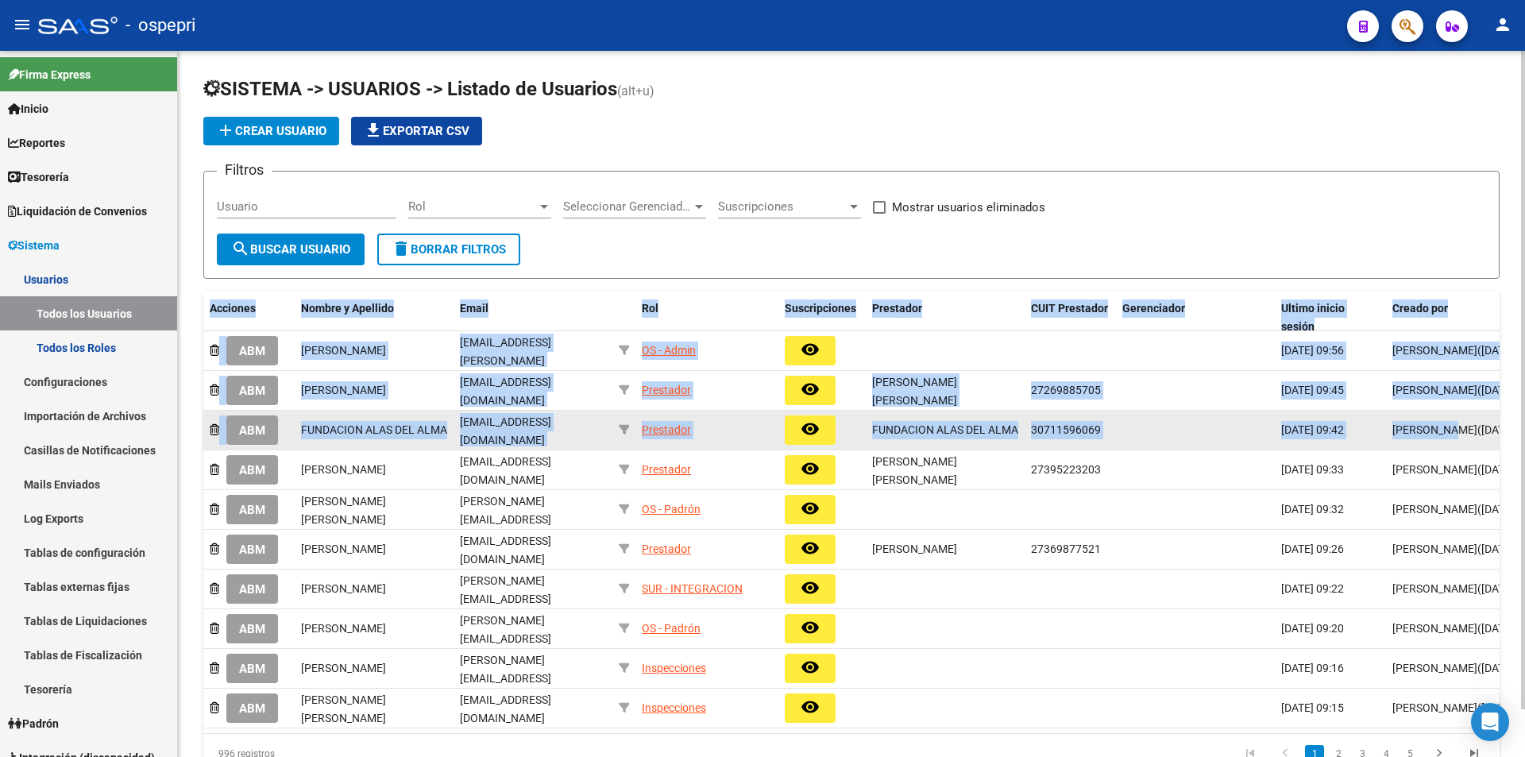
drag, startPoint x: 1446, startPoint y: 273, endPoint x: 1438, endPoint y: 421, distance: 148.0
click at [1438, 421] on div "SISTEMA -> USUARIOS -> Listado de Usuarios (alt+u) add Crear Usuario file_downl…" at bounding box center [851, 425] width 1297 height 698
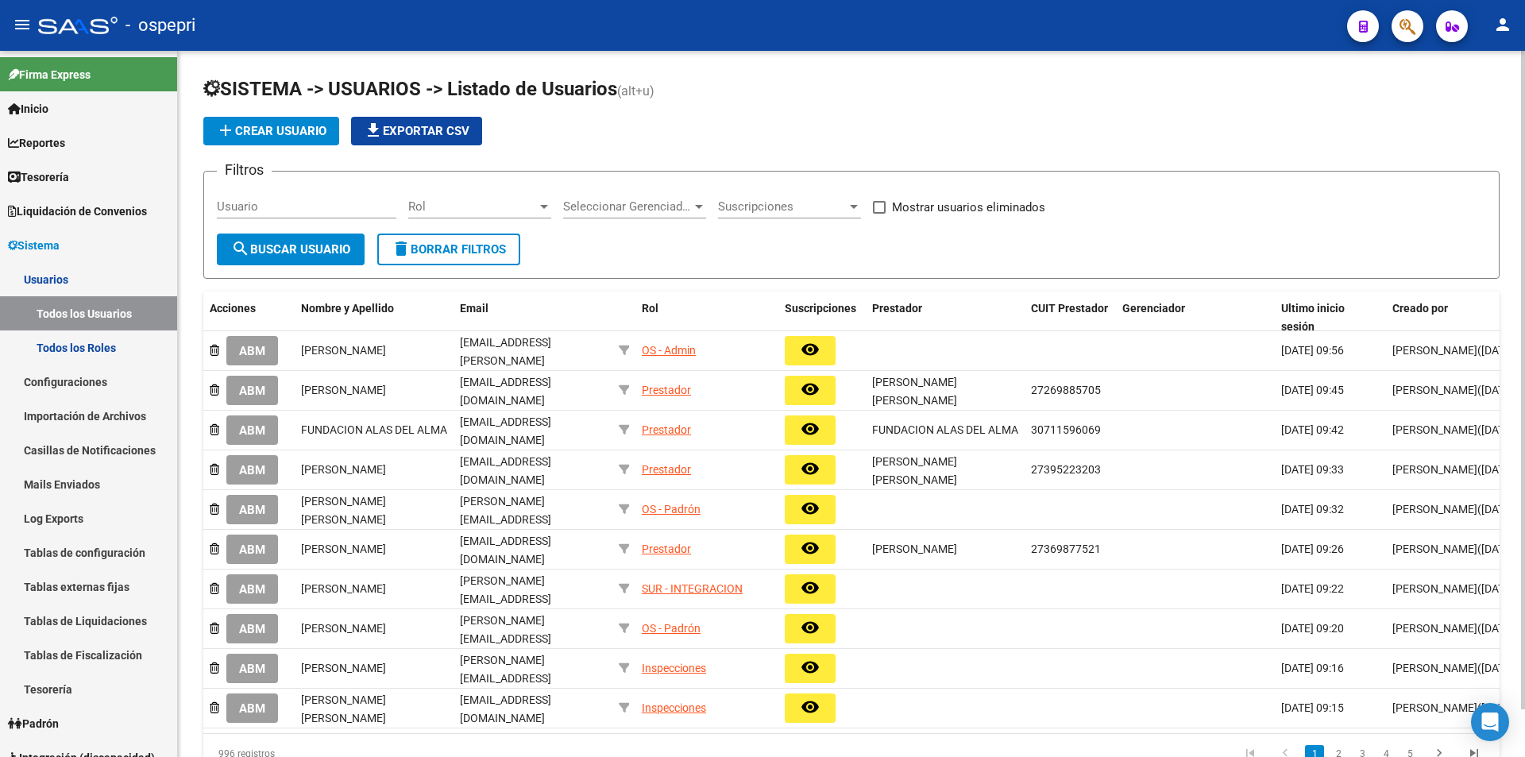
click at [299, 210] on input "Usuario" at bounding box center [307, 206] width 180 height 14
paste input "[EMAIL_ADDRESS][DOMAIN_NAME]"
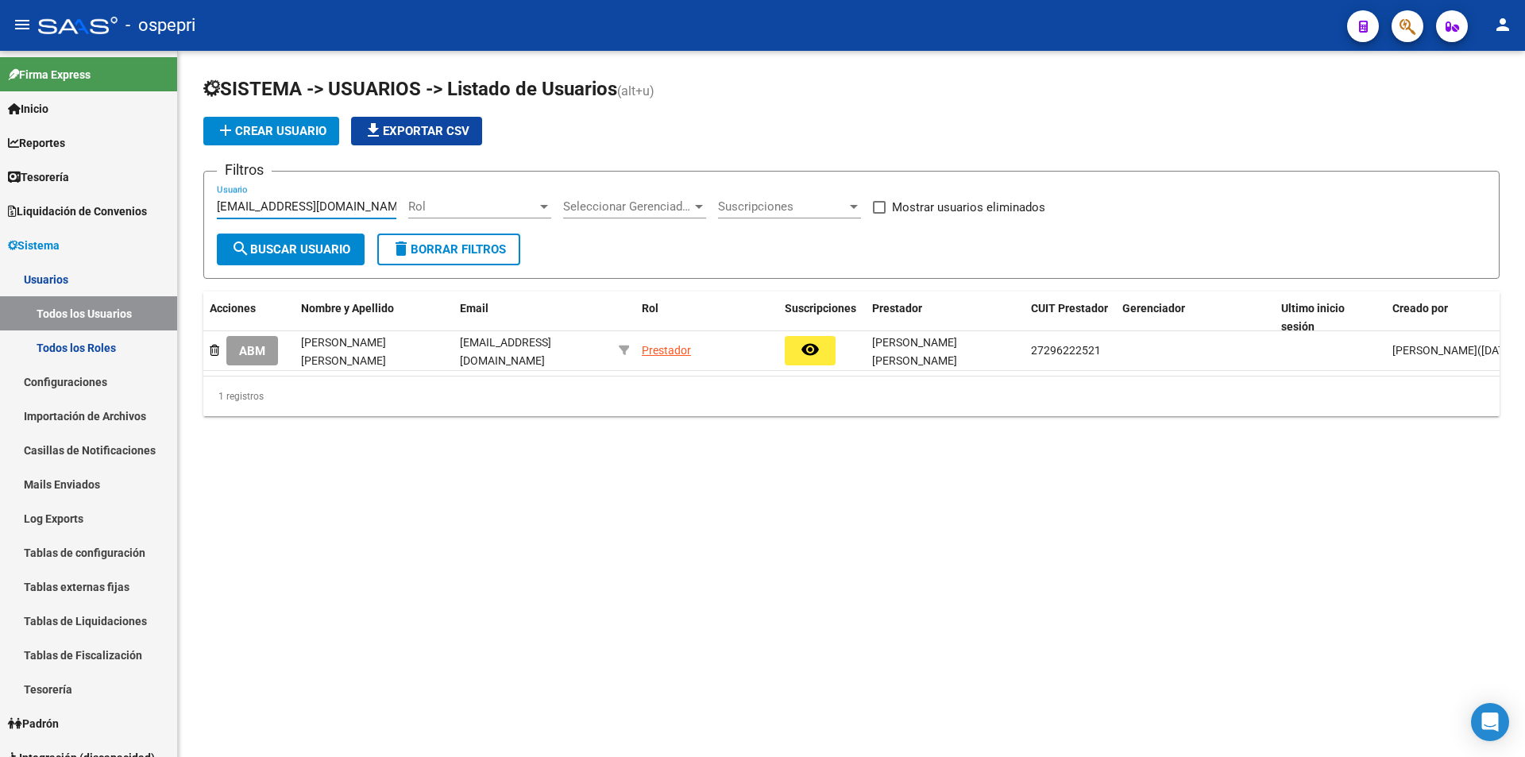
type input "[EMAIL_ADDRESS][DOMAIN_NAME]"
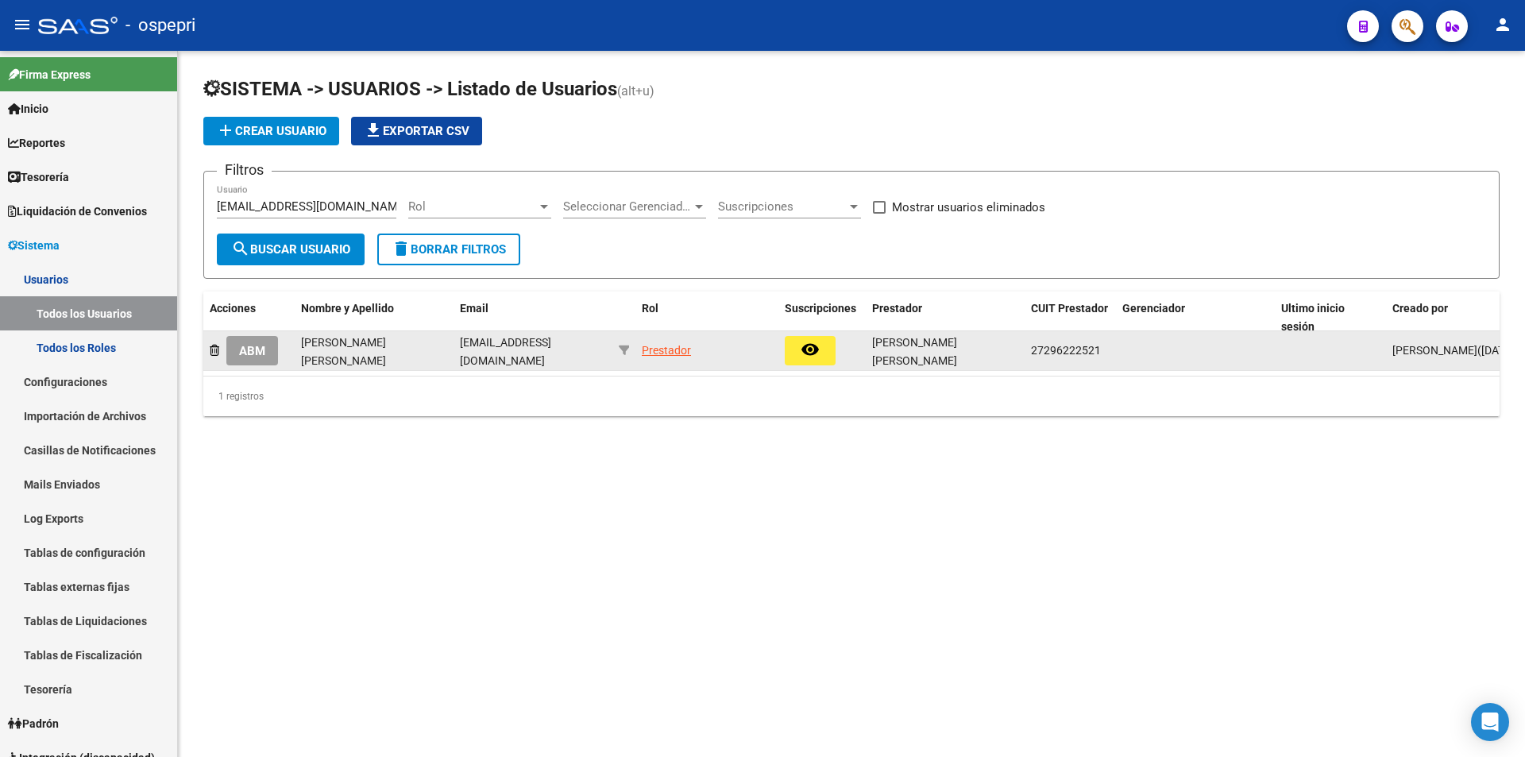
click at [1085, 346] on span "27296222521" at bounding box center [1066, 350] width 70 height 13
copy span "27296222521"
click at [261, 344] on span "ABM" at bounding box center [252, 351] width 26 height 14
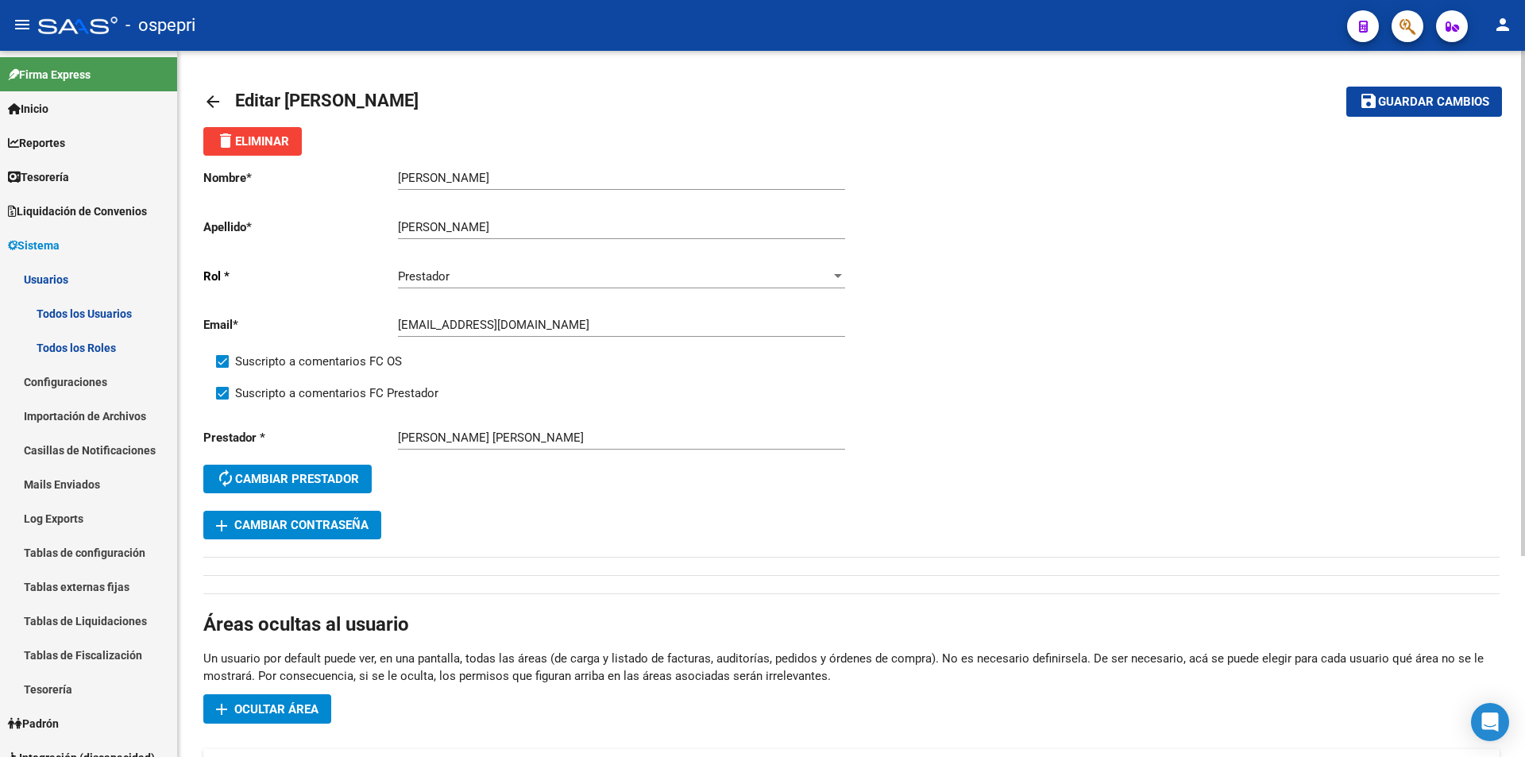
click at [298, 539] on button "add Cambiar Contraseña" at bounding box center [292, 525] width 178 height 29
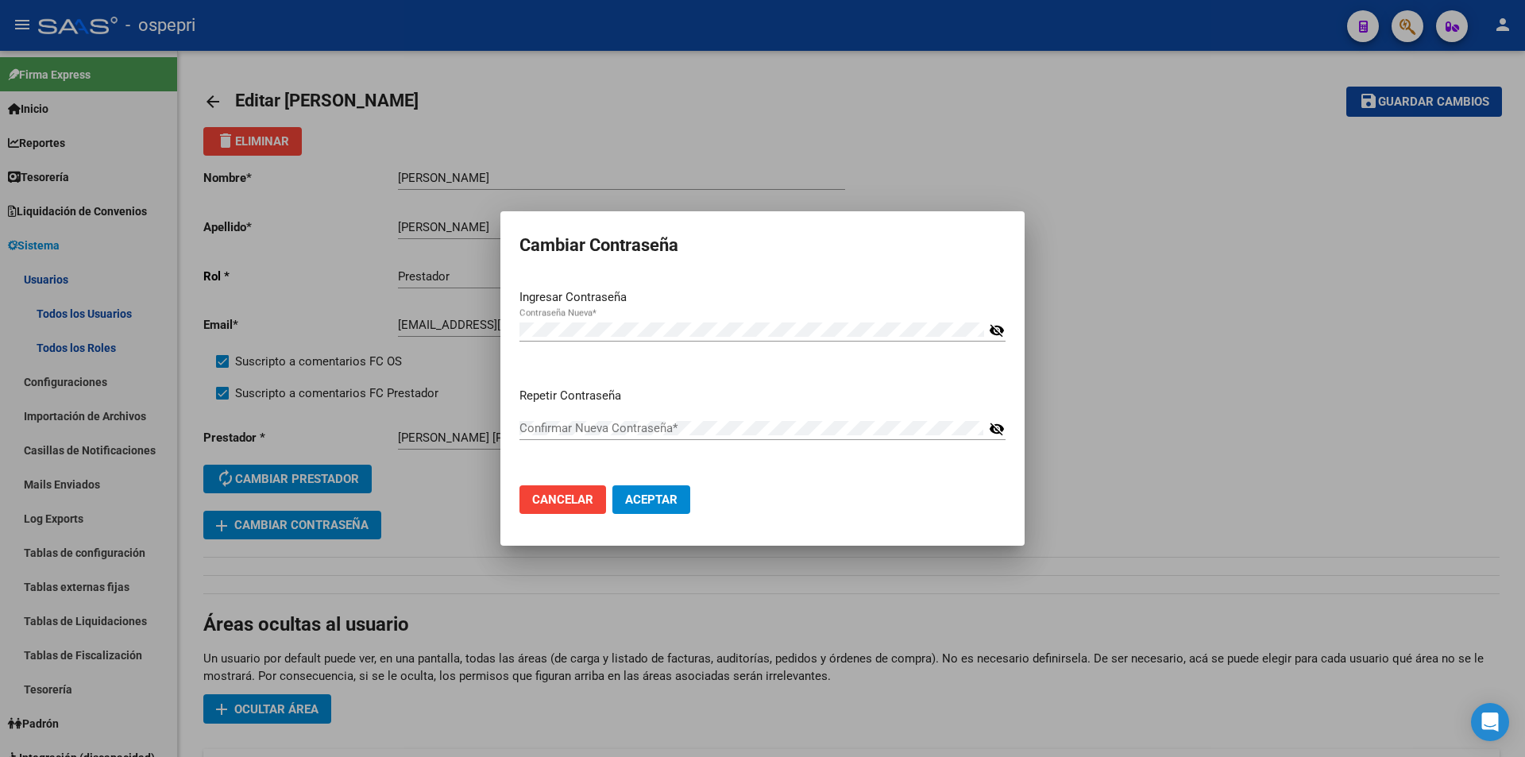
click at [995, 327] on mat-icon "visibility_off" at bounding box center [997, 330] width 16 height 19
click at [537, 470] on div "Repetir Contraseña Confirmar Nueva Contraseña * visibility_off" at bounding box center [763, 430] width 486 height 87
click at [675, 499] on span "Aceptar" at bounding box center [651, 500] width 52 height 14
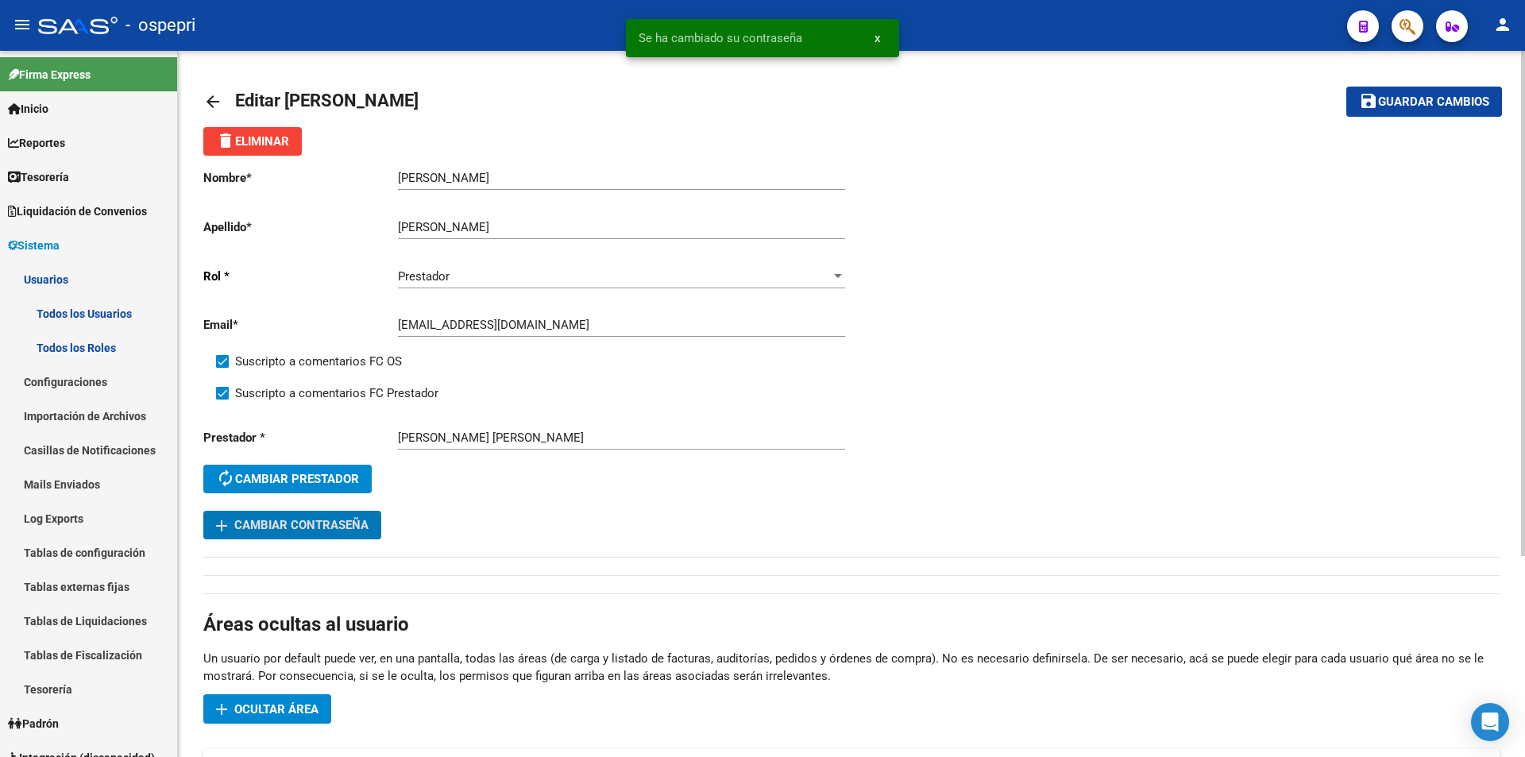
click at [523, 344] on div "[EMAIL_ADDRESS][DOMAIN_NAME] Ingresar email" at bounding box center [621, 327] width 447 height 49
click at [571, 313] on div "[EMAIL_ADDRESS][DOMAIN_NAME] Ingresar email" at bounding box center [621, 320] width 447 height 34
click at [570, 319] on input "[EMAIL_ADDRESS][DOMAIN_NAME]" at bounding box center [621, 325] width 447 height 14
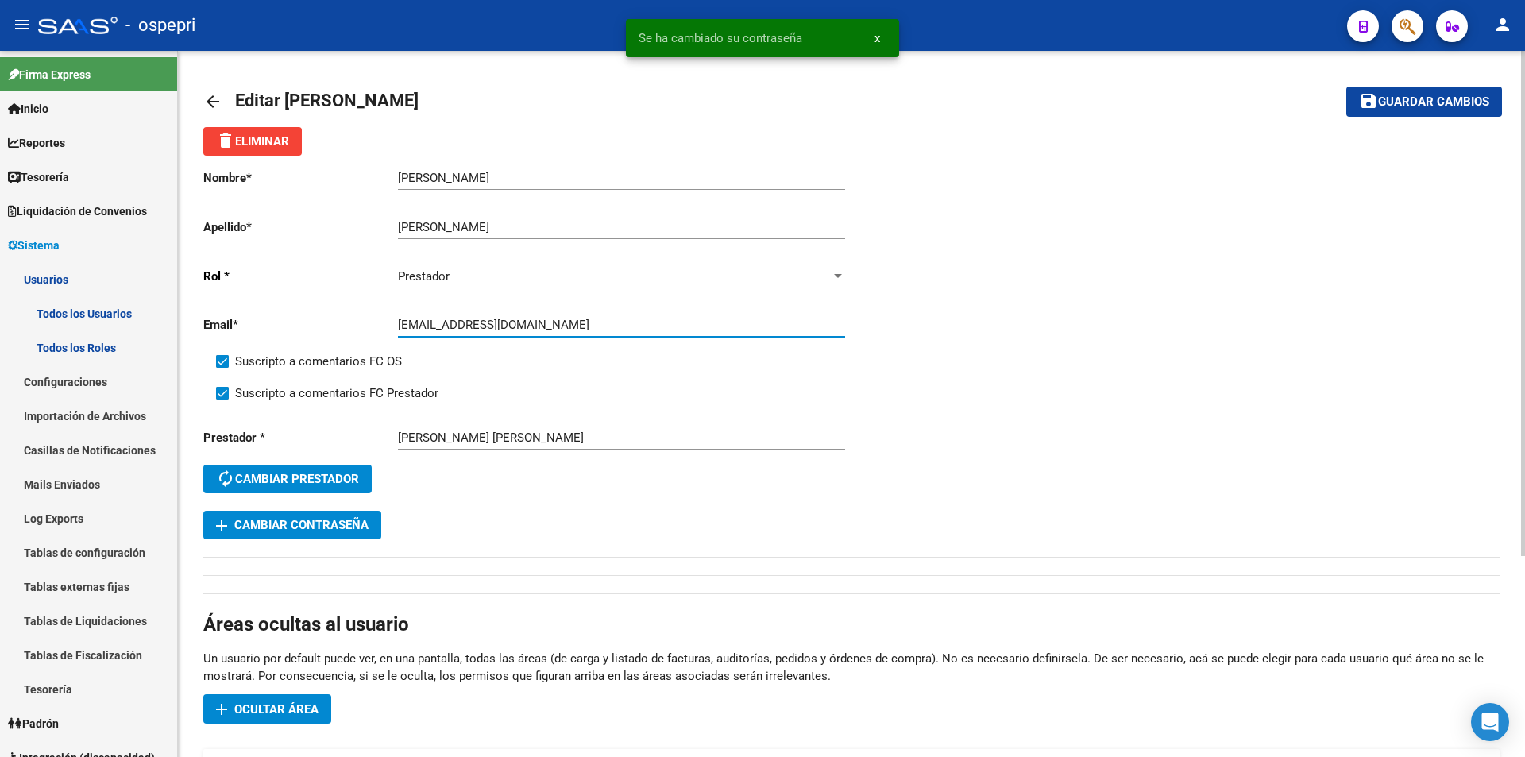
click at [570, 319] on input "[EMAIL_ADDRESS][DOMAIN_NAME]" at bounding box center [621, 325] width 447 height 14
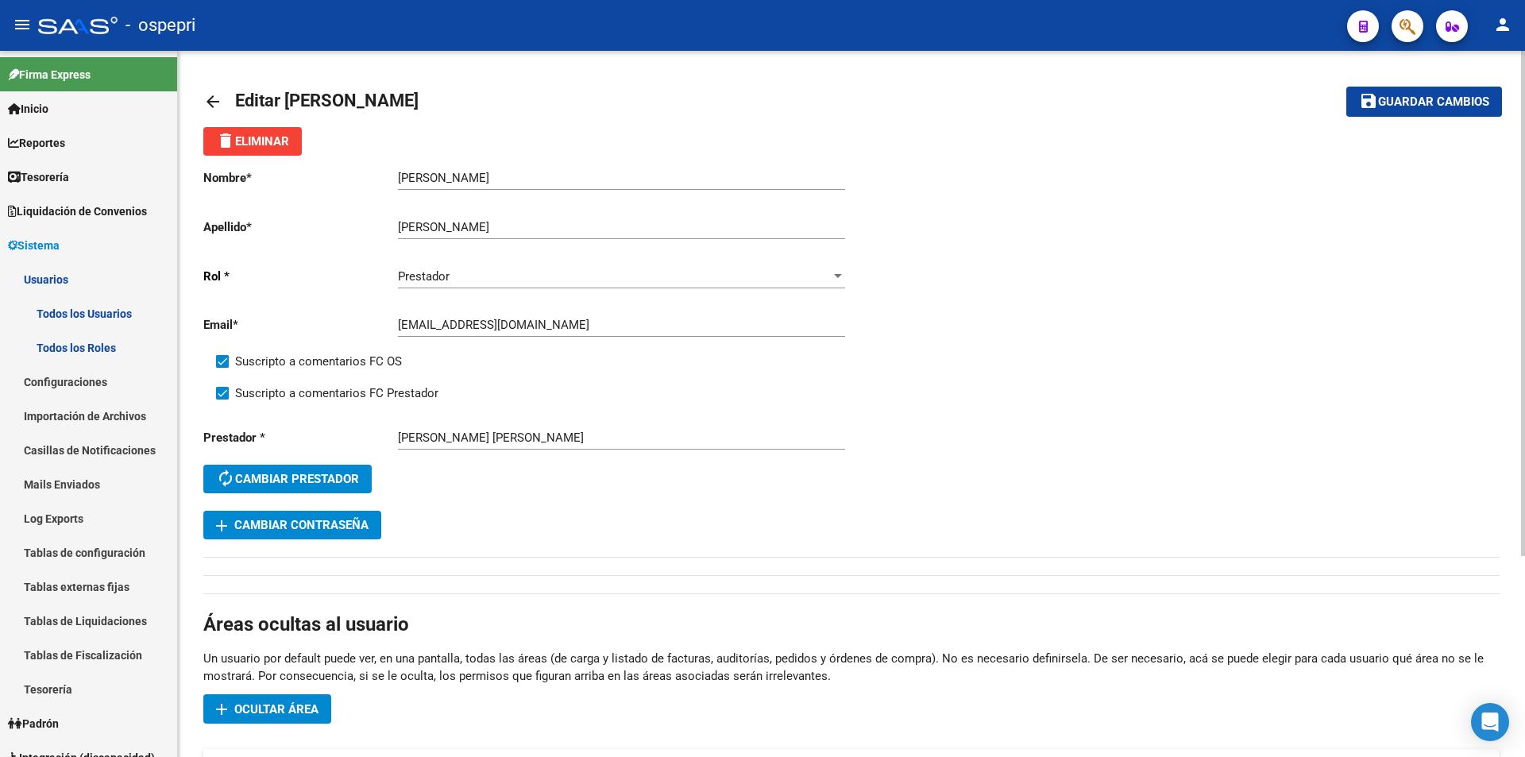
click at [1430, 107] on span "Guardar cambios" at bounding box center [1433, 102] width 111 height 14
click at [109, 317] on link "Todos los Usuarios" at bounding box center [88, 313] width 177 height 34
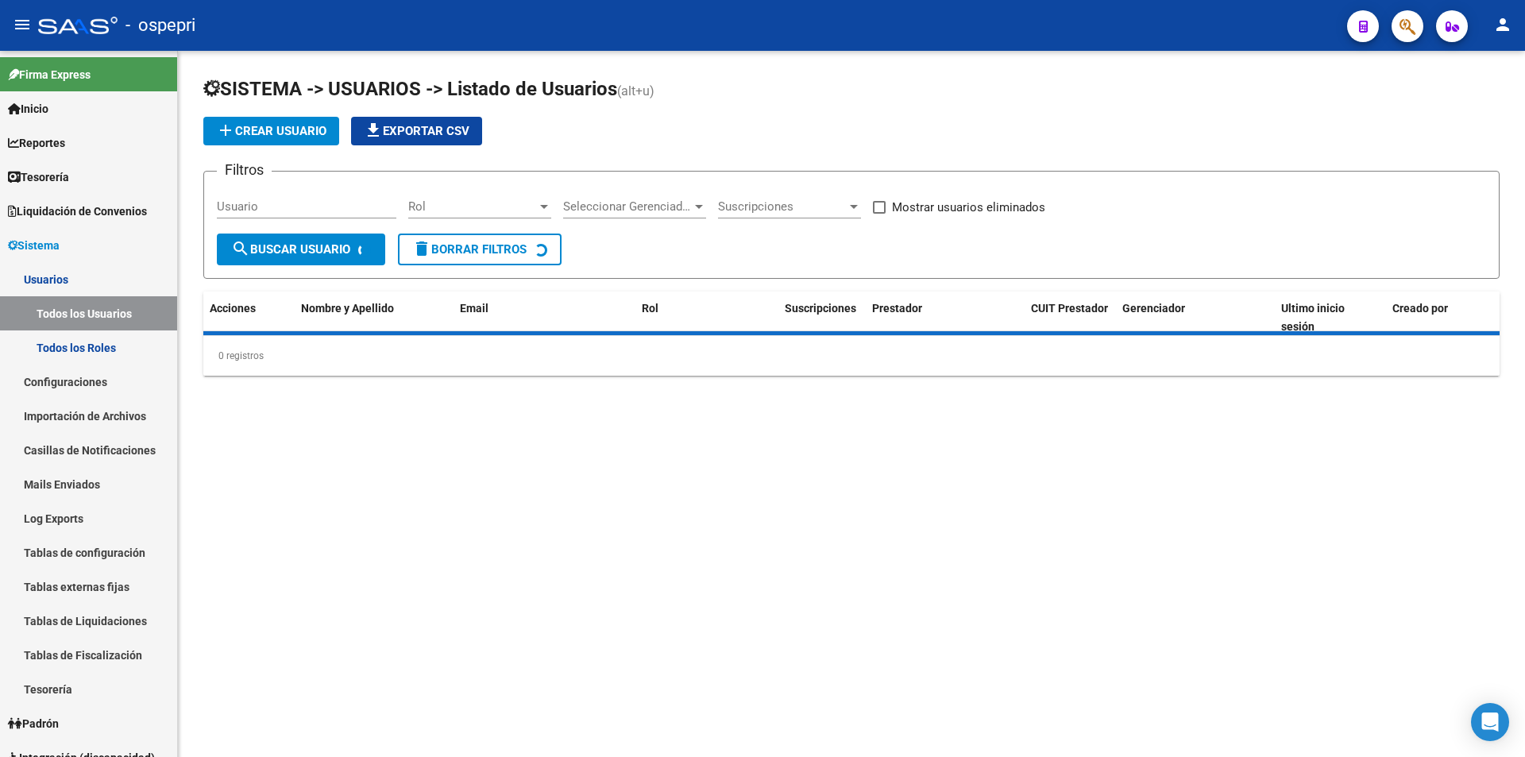
click at [335, 215] on div "Usuario" at bounding box center [307, 201] width 180 height 34
click at [335, 211] on input "Usuario" at bounding box center [307, 206] width 180 height 14
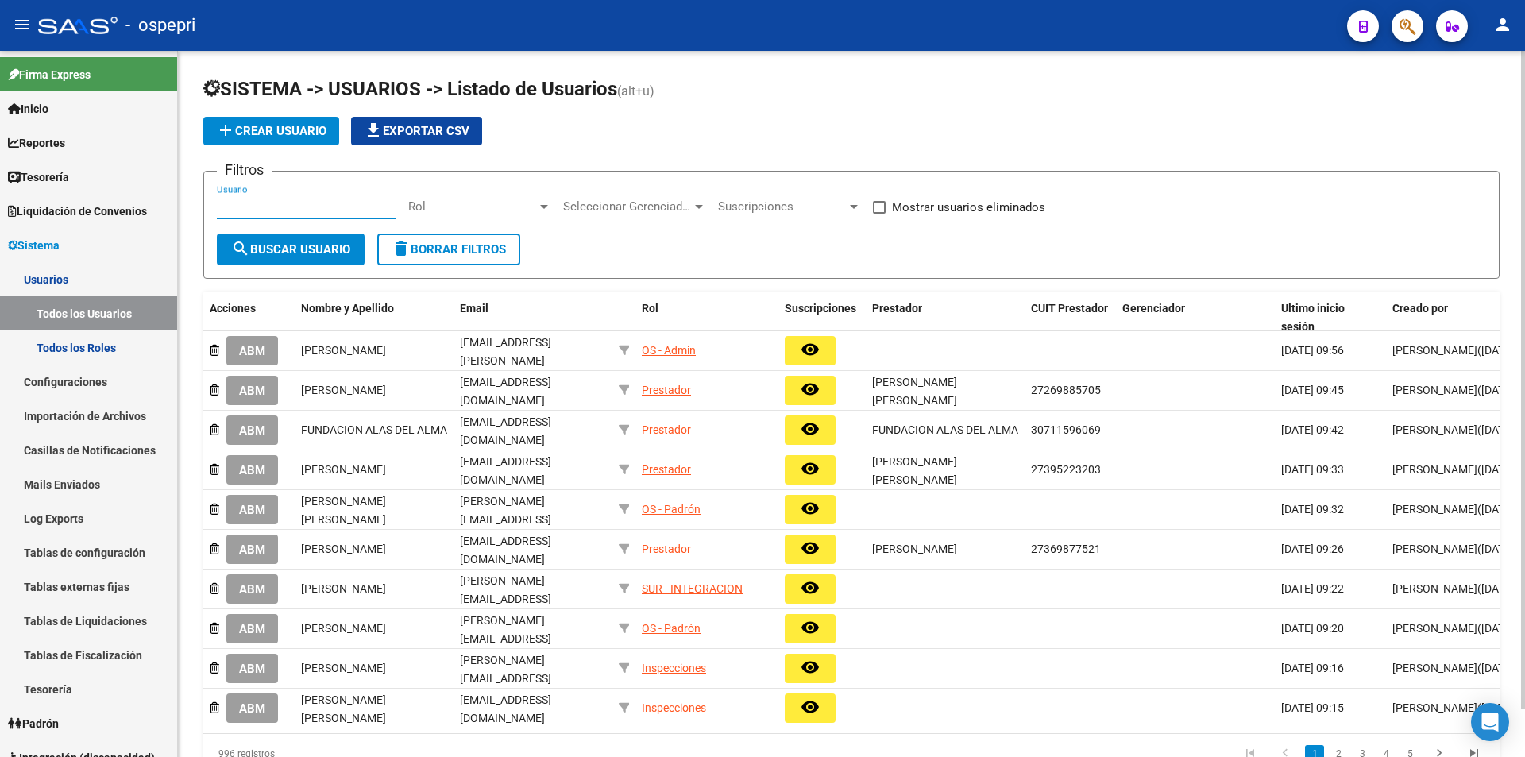
paste input "[EMAIL_ADDRESS][DOMAIN_NAME]"
click at [328, 253] on span "search Buscar Usuario" at bounding box center [290, 249] width 119 height 14
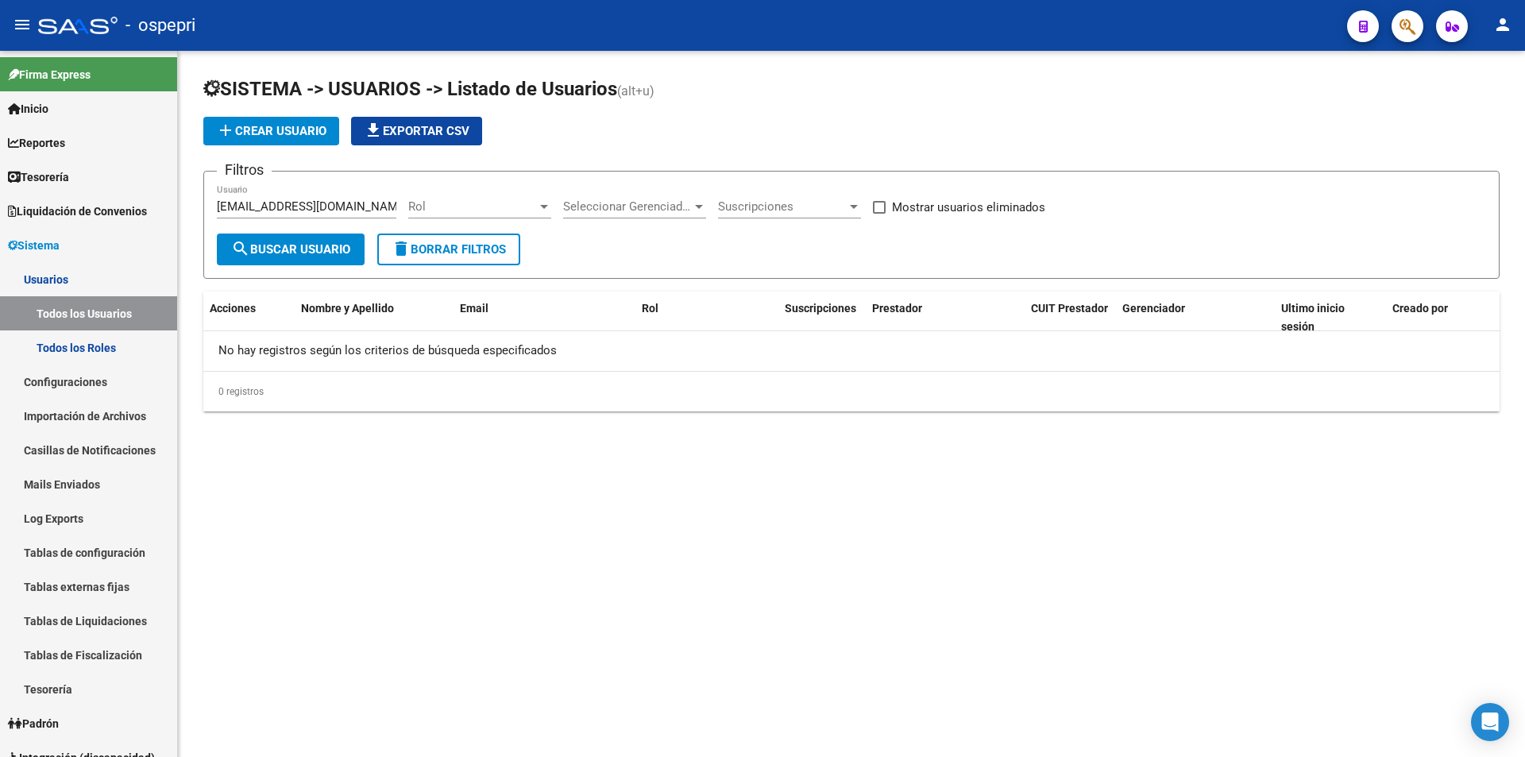
click at [326, 194] on div "[EMAIL_ADDRESS][DOMAIN_NAME] Usuario" at bounding box center [307, 201] width 180 height 34
click at [326, 204] on input "[EMAIL_ADDRESS][DOMAIN_NAME]" at bounding box center [307, 206] width 180 height 14
paste input "[PERSON_NAME]"
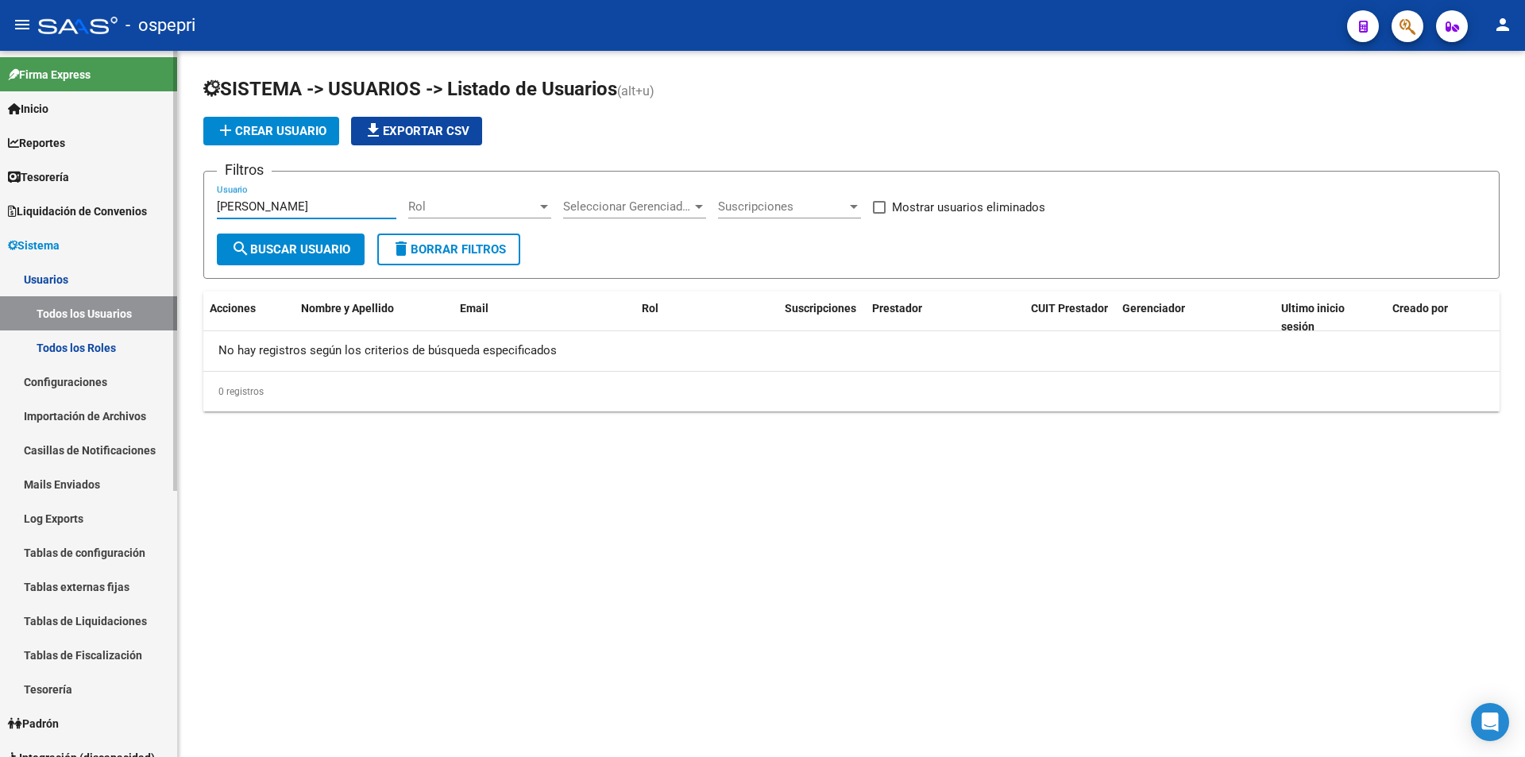
drag, startPoint x: 245, startPoint y: 206, endPoint x: 130, endPoint y: 212, distance: 114.6
click at [130, 212] on mat-sidenav-container "Firma Express Inicio Calendario SSS Instructivos Contacto OS Reportes Tablero d…" at bounding box center [762, 404] width 1525 height 706
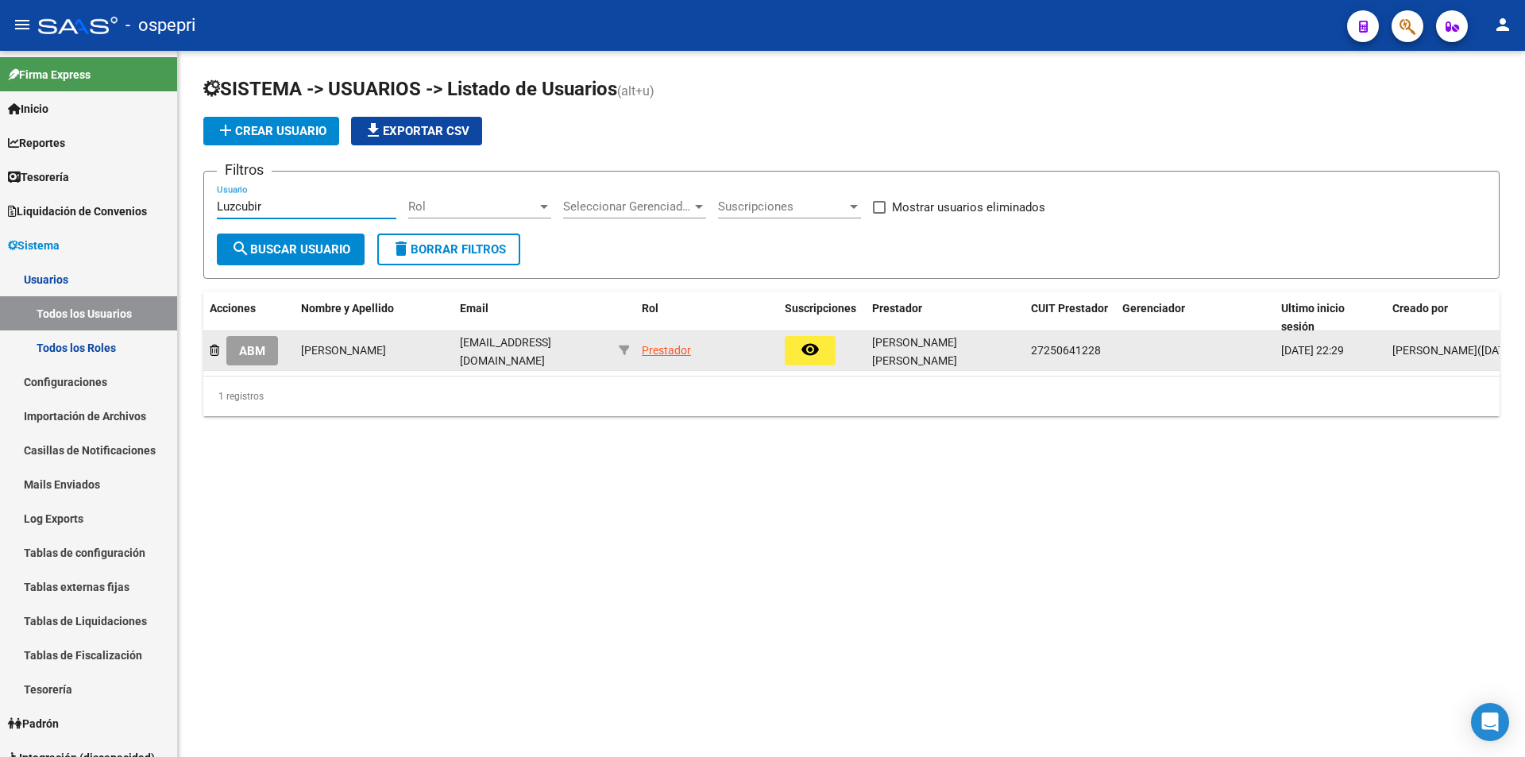
type input "Luzcubir"
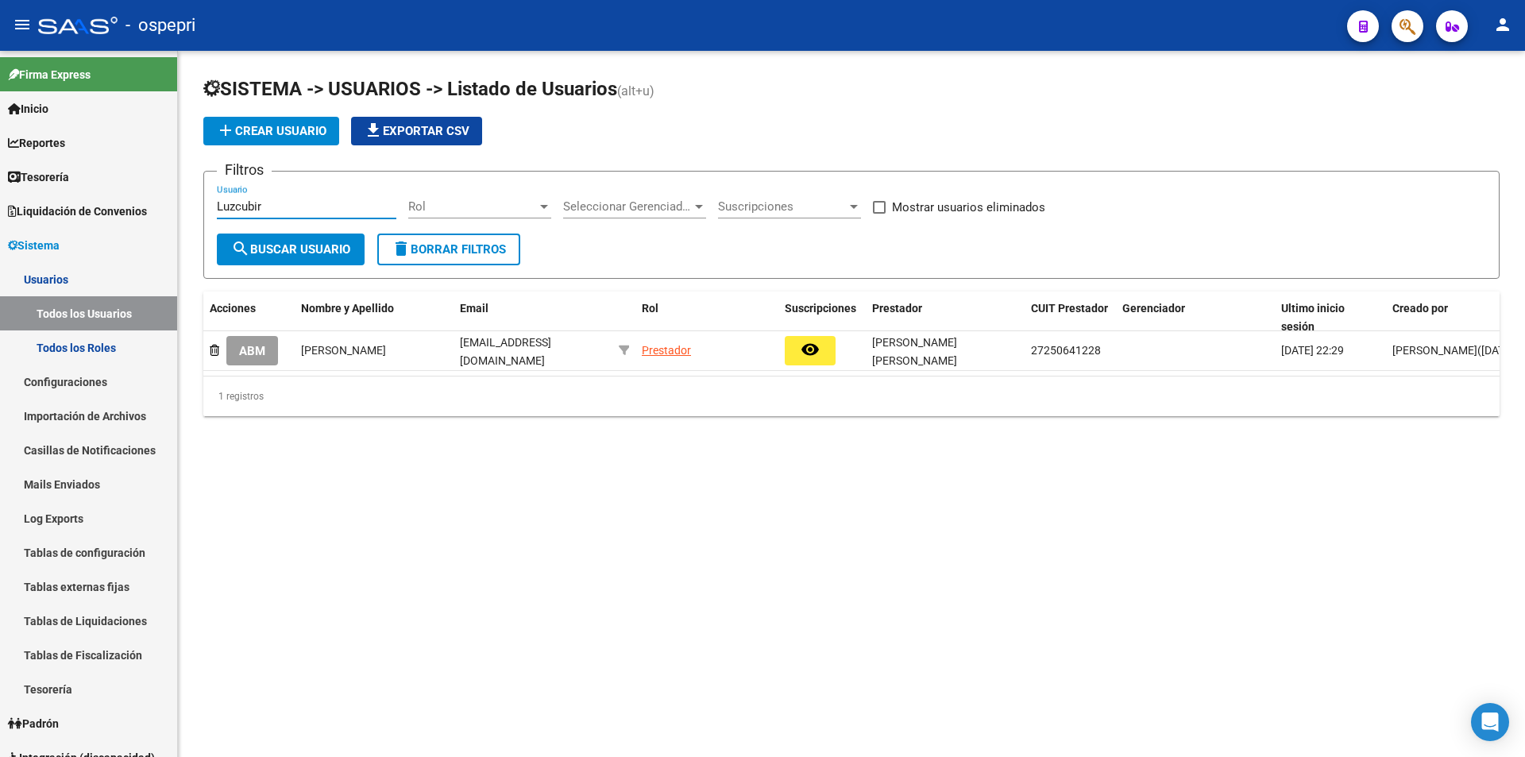
click at [247, 359] on button "ABM" at bounding box center [252, 350] width 52 height 29
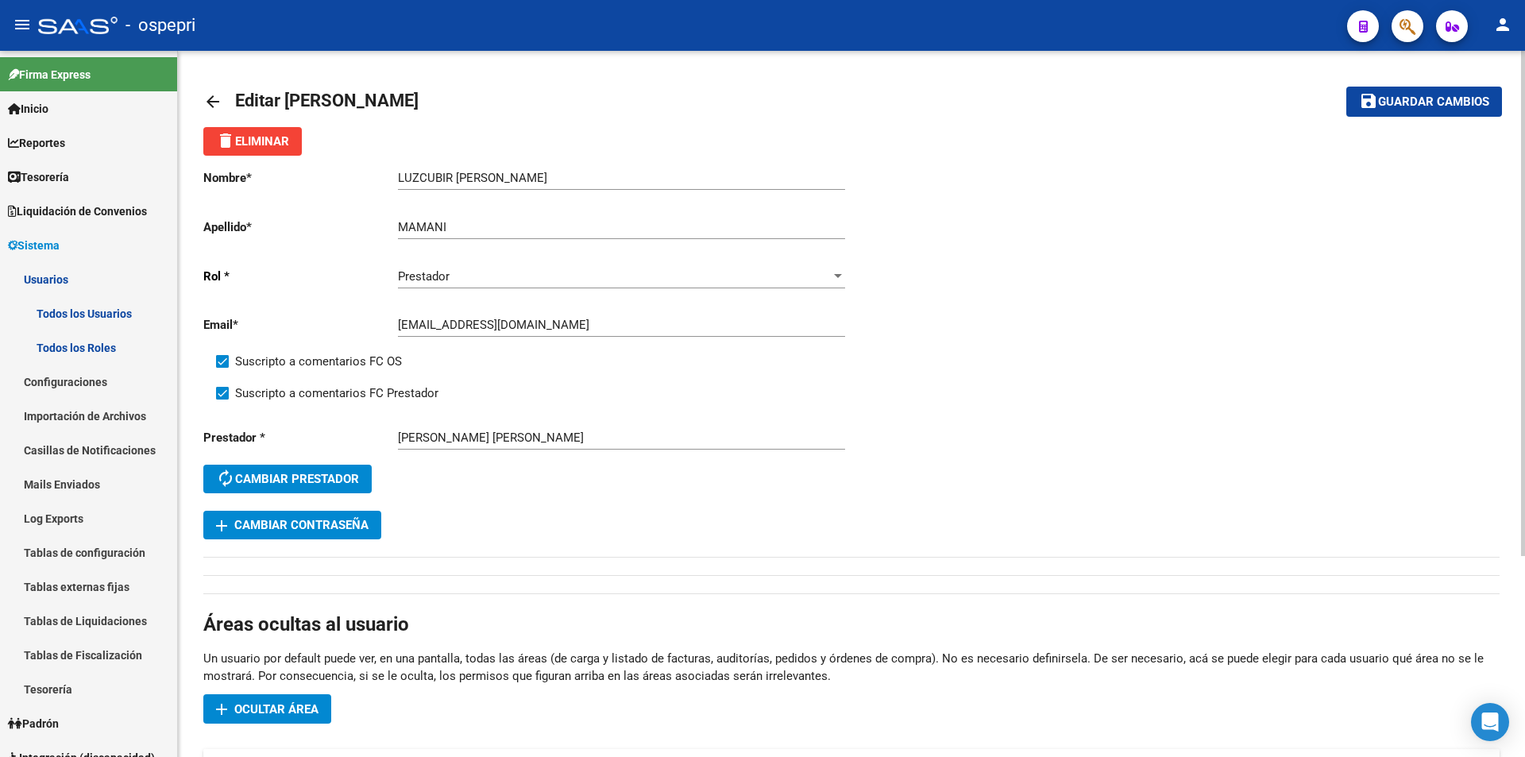
click at [572, 319] on input "[EMAIL_ADDRESS][DOMAIN_NAME]" at bounding box center [621, 325] width 447 height 14
paste input "cubir890@g"
type input "[EMAIL_ADDRESS][DOMAIN_NAME]"
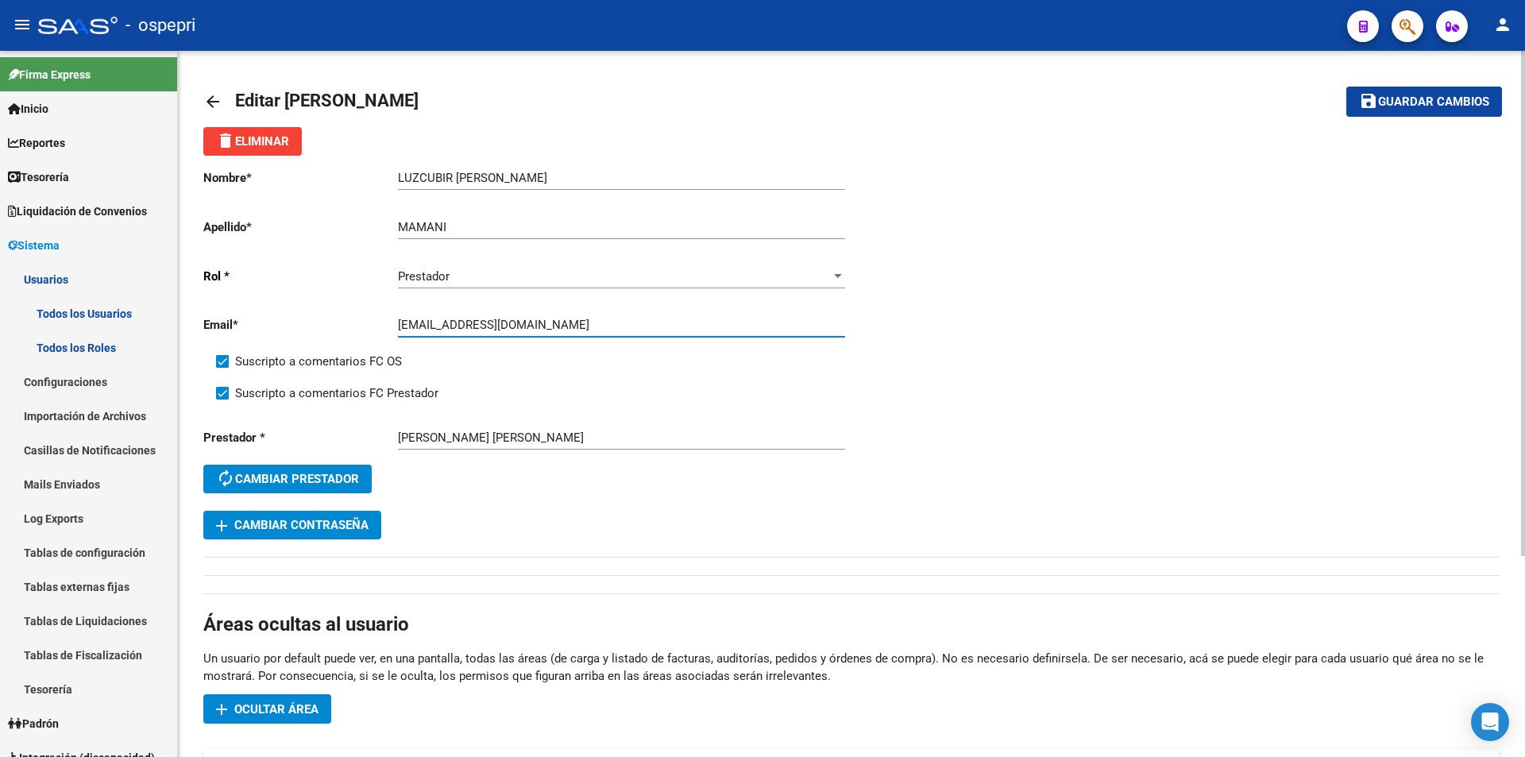
click at [1417, 89] on button "save Guardar cambios" at bounding box center [1425, 101] width 156 height 29
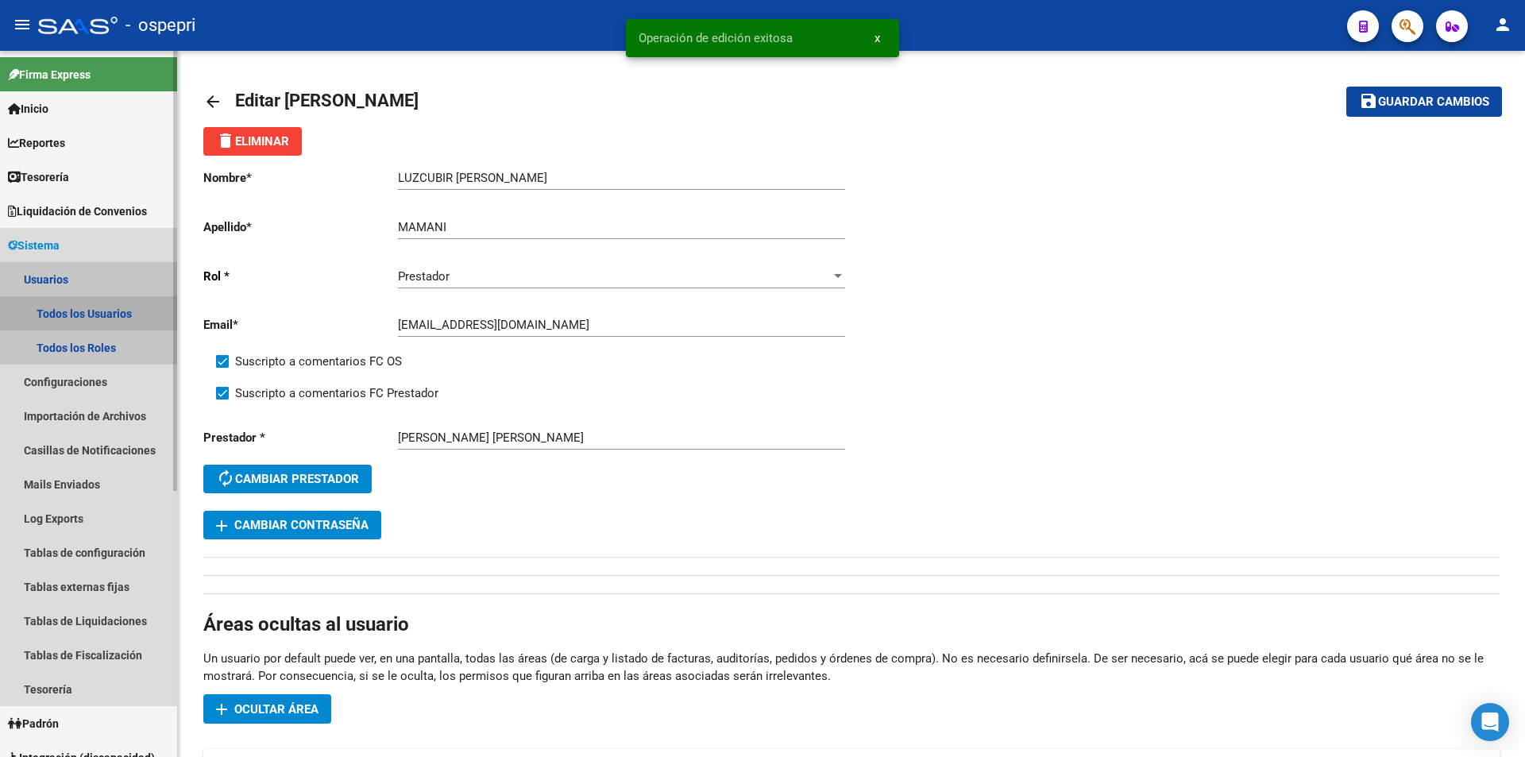
click at [67, 310] on link "Todos los Usuarios" at bounding box center [88, 313] width 177 height 34
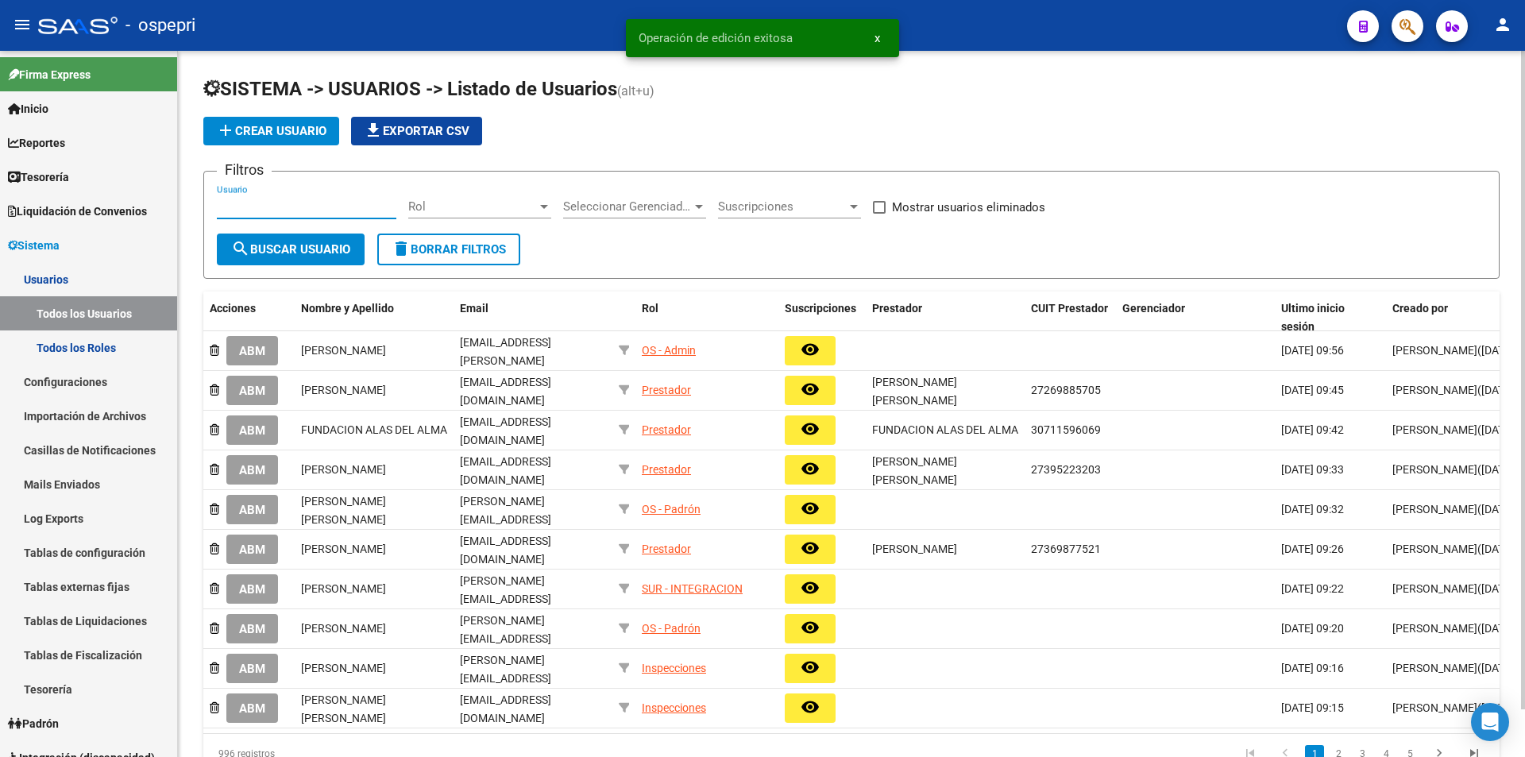
click at [292, 211] on input "Usuario" at bounding box center [307, 206] width 180 height 14
paste input "[EMAIL_ADDRESS][DOMAIN_NAME]"
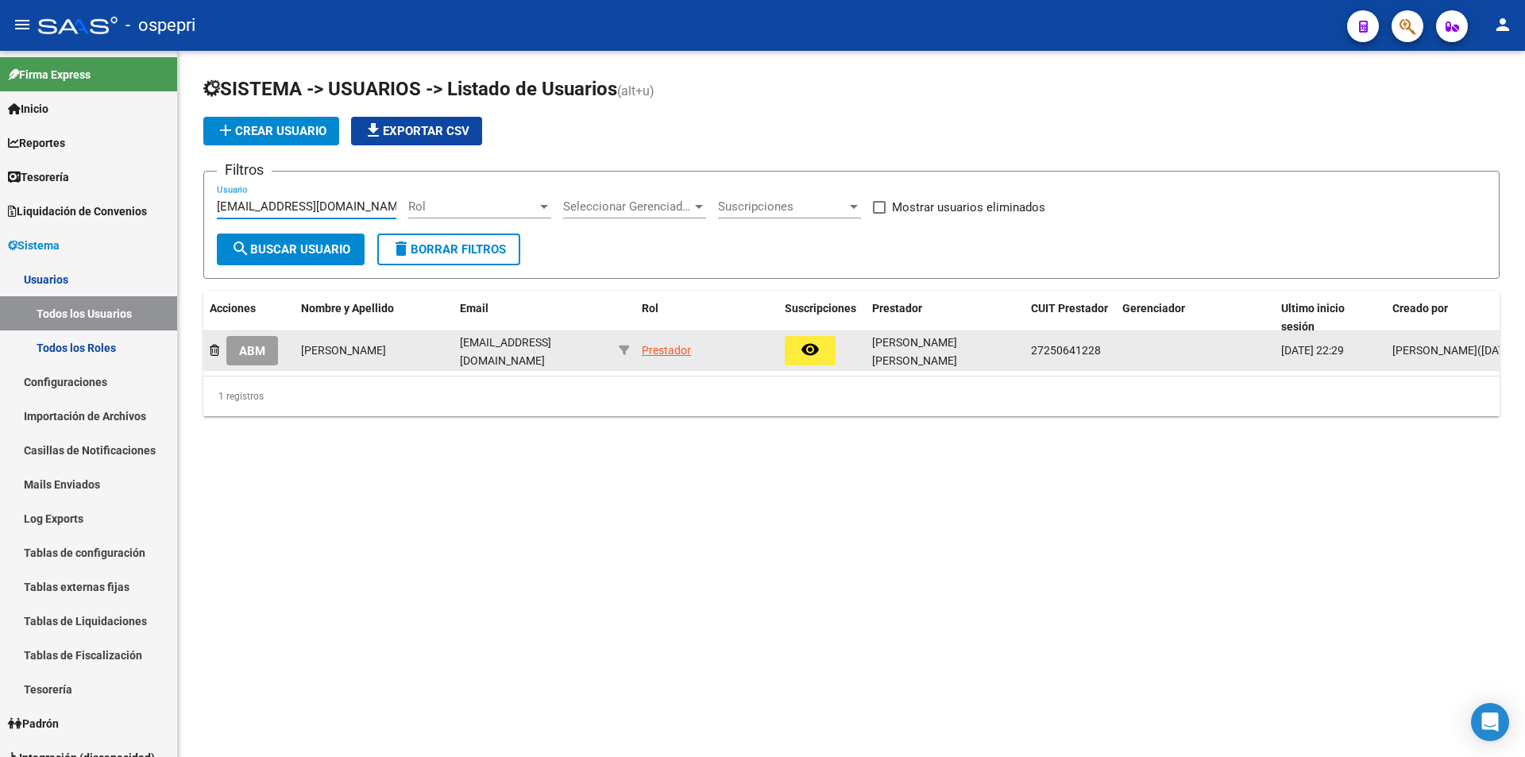
type input "[EMAIL_ADDRESS][DOMAIN_NAME]"
click at [1071, 350] on span "27250641228" at bounding box center [1066, 350] width 70 height 13
copy span "27250641228"
click at [240, 338] on button "ABM" at bounding box center [252, 350] width 52 height 29
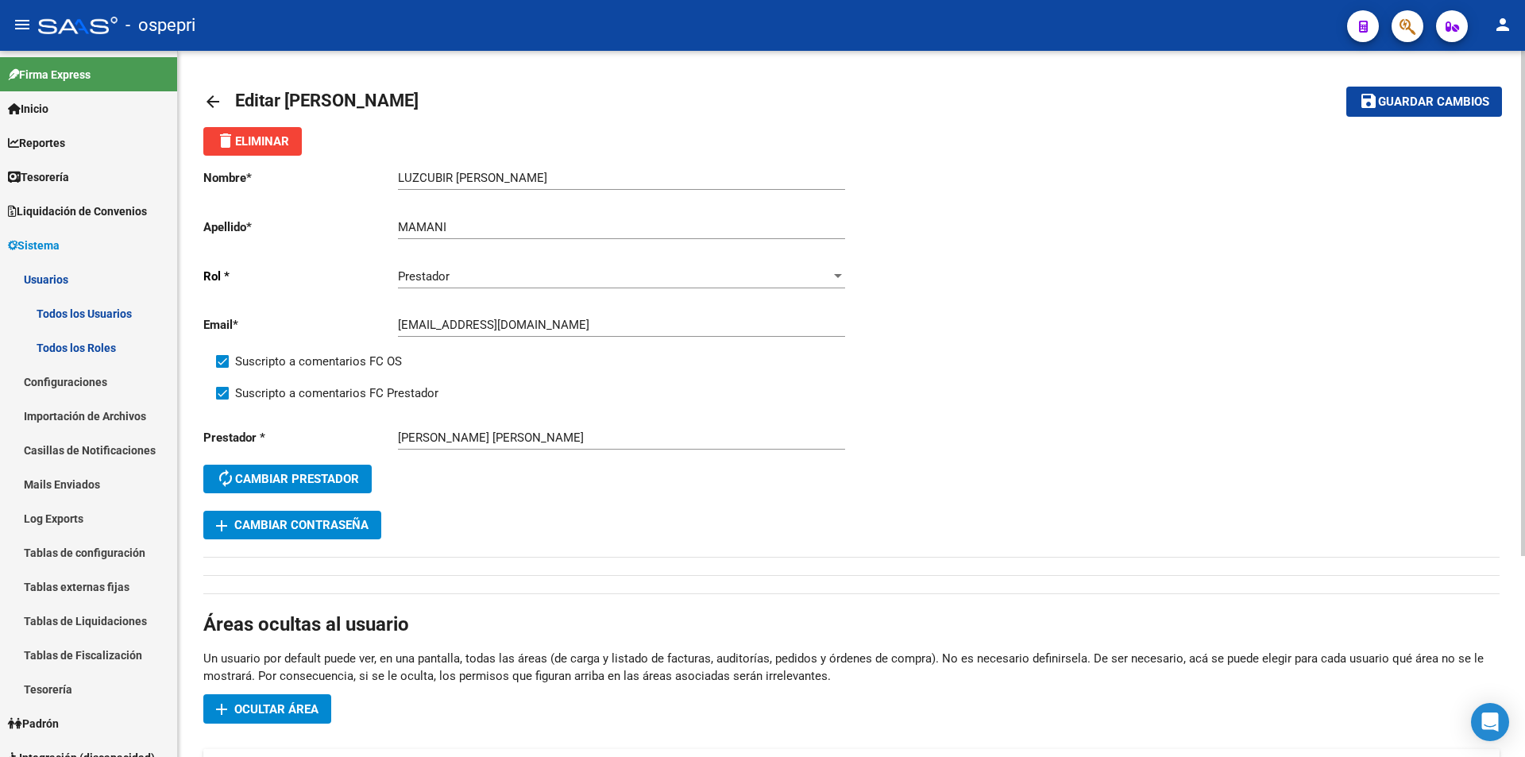
click at [343, 523] on span "add Cambiar Contraseña" at bounding box center [292, 525] width 153 height 14
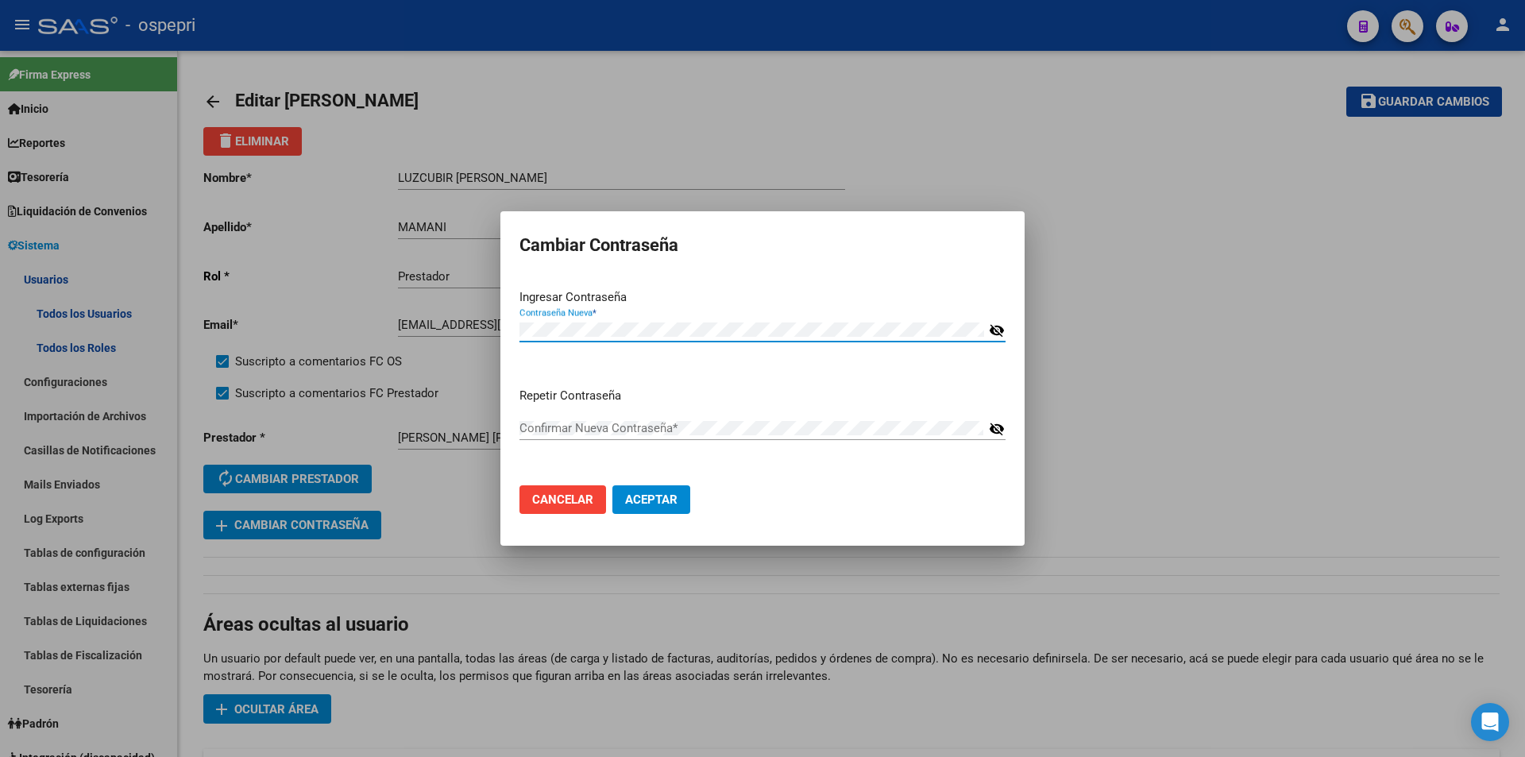
click at [996, 331] on mat-icon "visibility_off" at bounding box center [997, 330] width 16 height 19
click at [558, 456] on div "Repetir Contraseña Confirmar Nueva Contraseña * visibility_off" at bounding box center [763, 430] width 486 height 87
click at [664, 502] on span "Aceptar" at bounding box center [651, 500] width 52 height 14
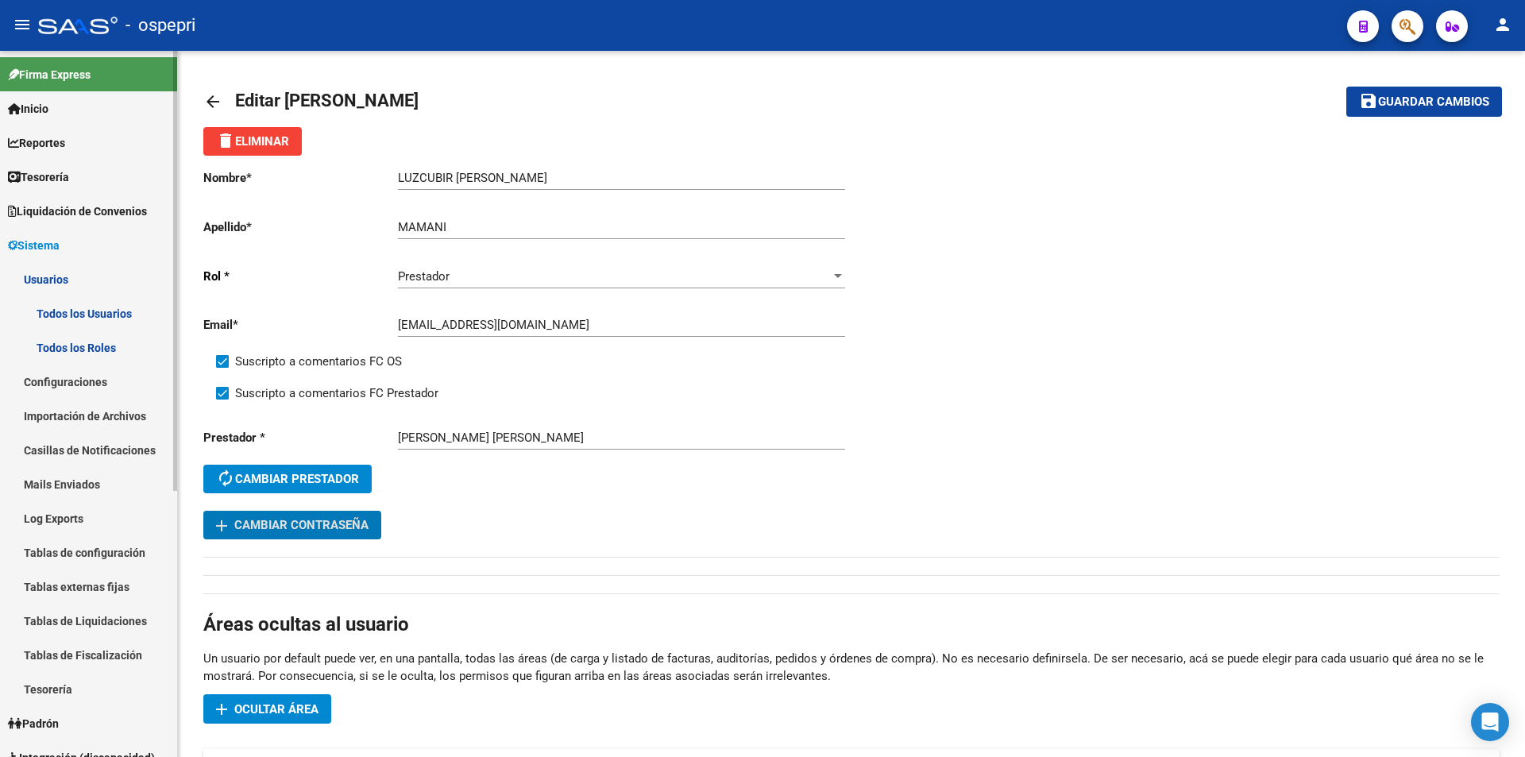
click at [87, 288] on link "Usuarios" at bounding box center [88, 279] width 177 height 34
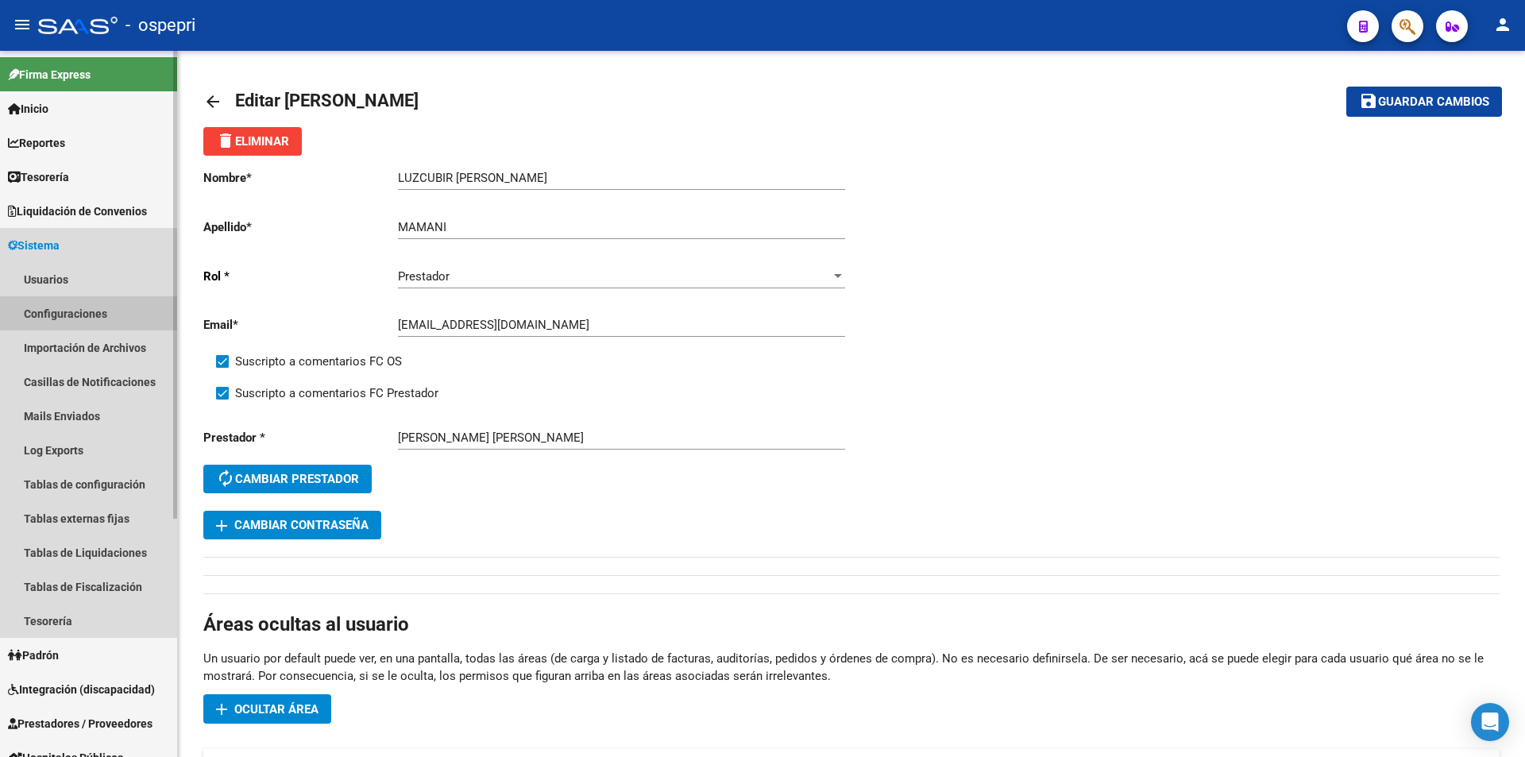
click at [87, 313] on link "Configuraciones" at bounding box center [88, 313] width 177 height 34
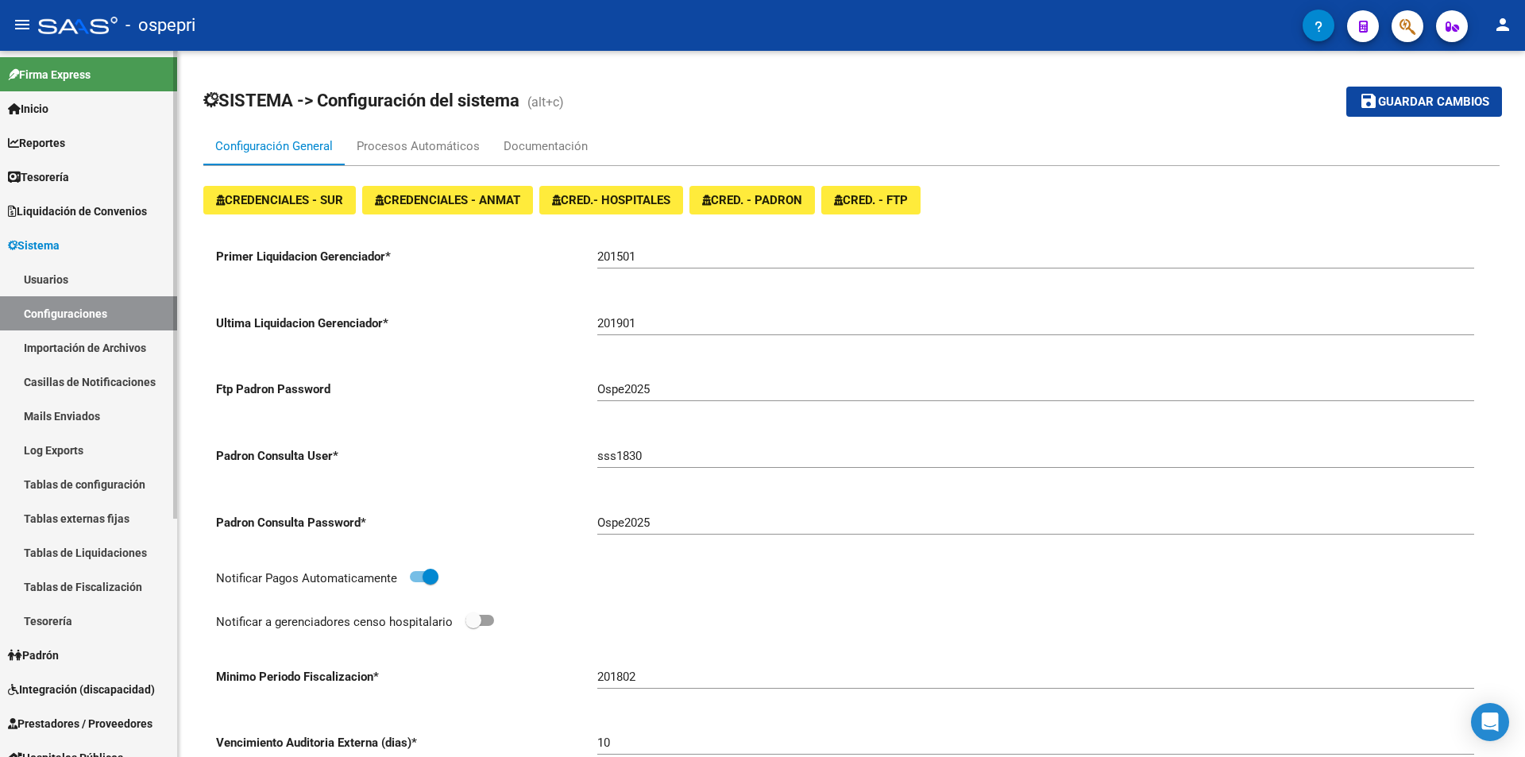
click at [87, 285] on link "Usuarios" at bounding box center [88, 279] width 177 height 34
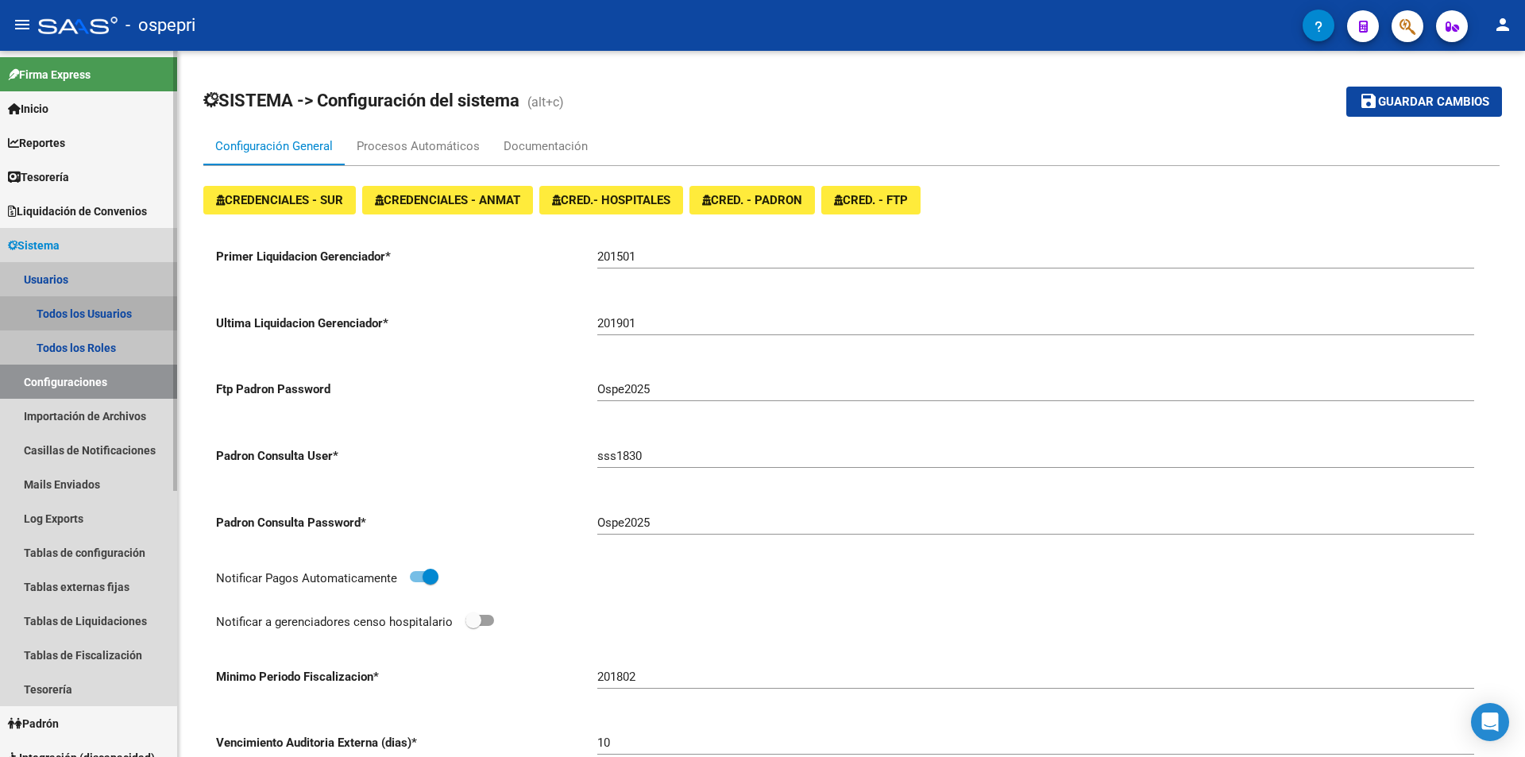
click at [75, 308] on link "Todos los Usuarios" at bounding box center [88, 313] width 177 height 34
